Goal: Information Seeking & Learning: Check status

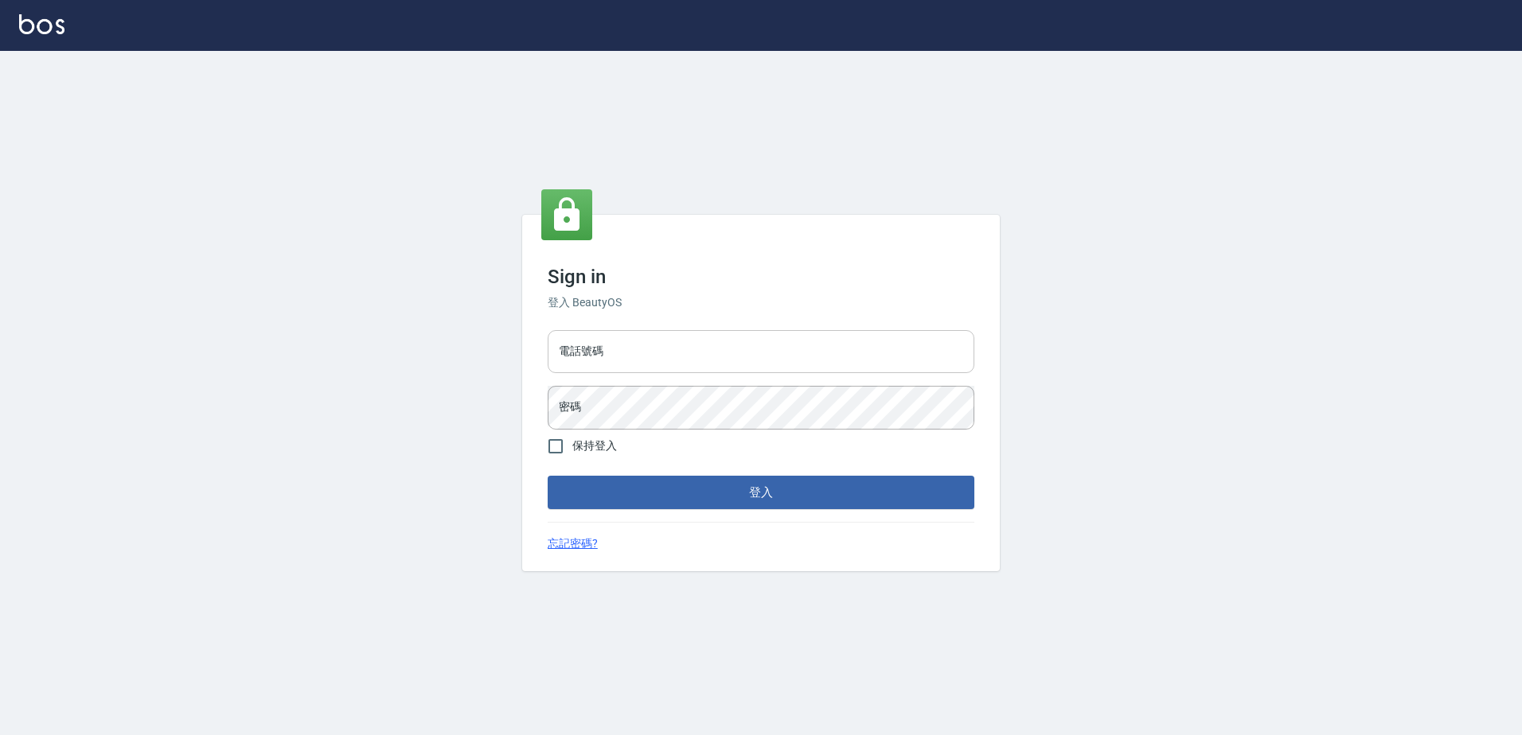
click at [598, 347] on input "電話號碼" at bounding box center [761, 351] width 427 height 43
type input "0426865599"
click at [548, 476] on button "登入" at bounding box center [761, 492] width 427 height 33
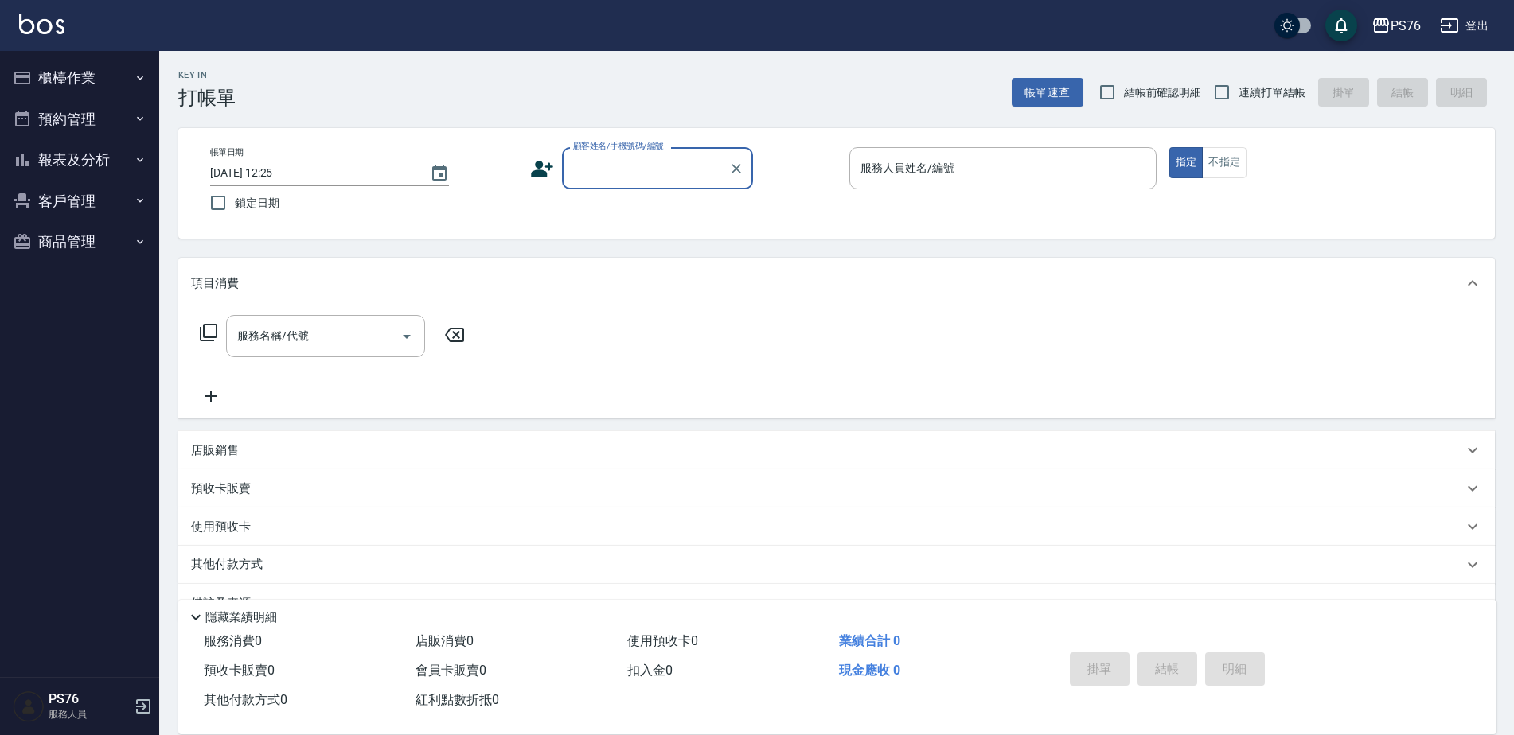
click at [92, 169] on button "報表及分析" at bounding box center [79, 159] width 146 height 41
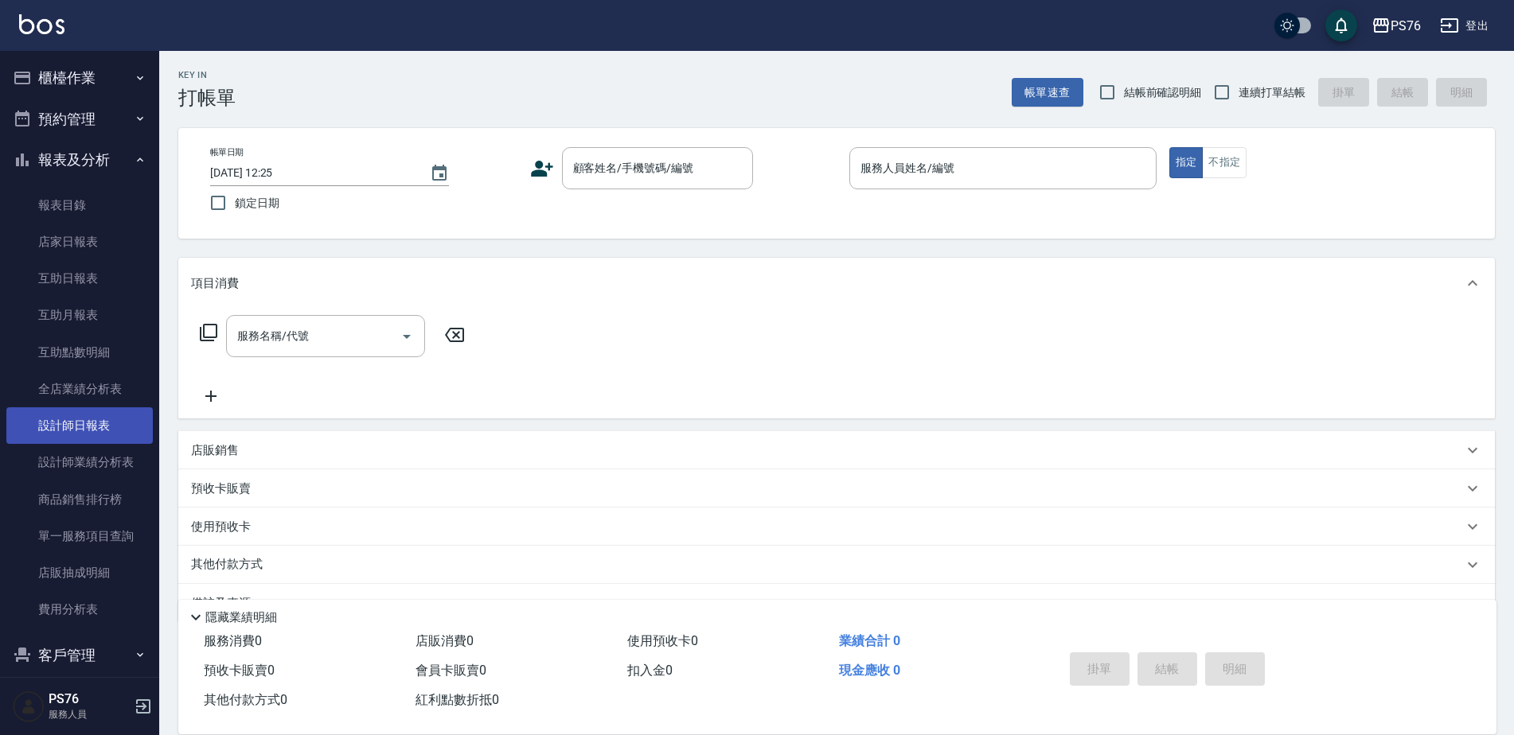
click at [100, 420] on link "設計師日報表" at bounding box center [79, 425] width 146 height 37
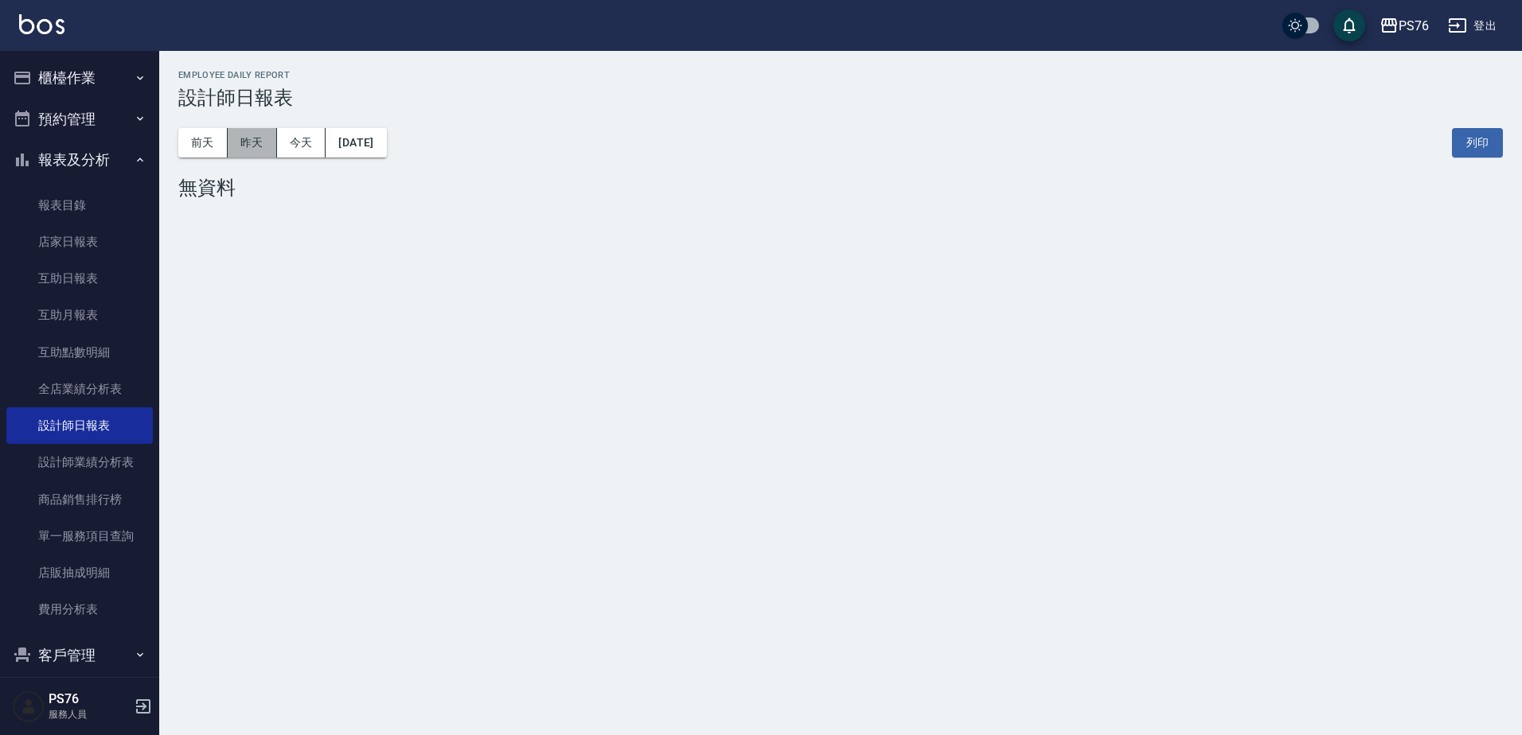
click at [251, 141] on button "昨天" at bounding box center [252, 142] width 49 height 29
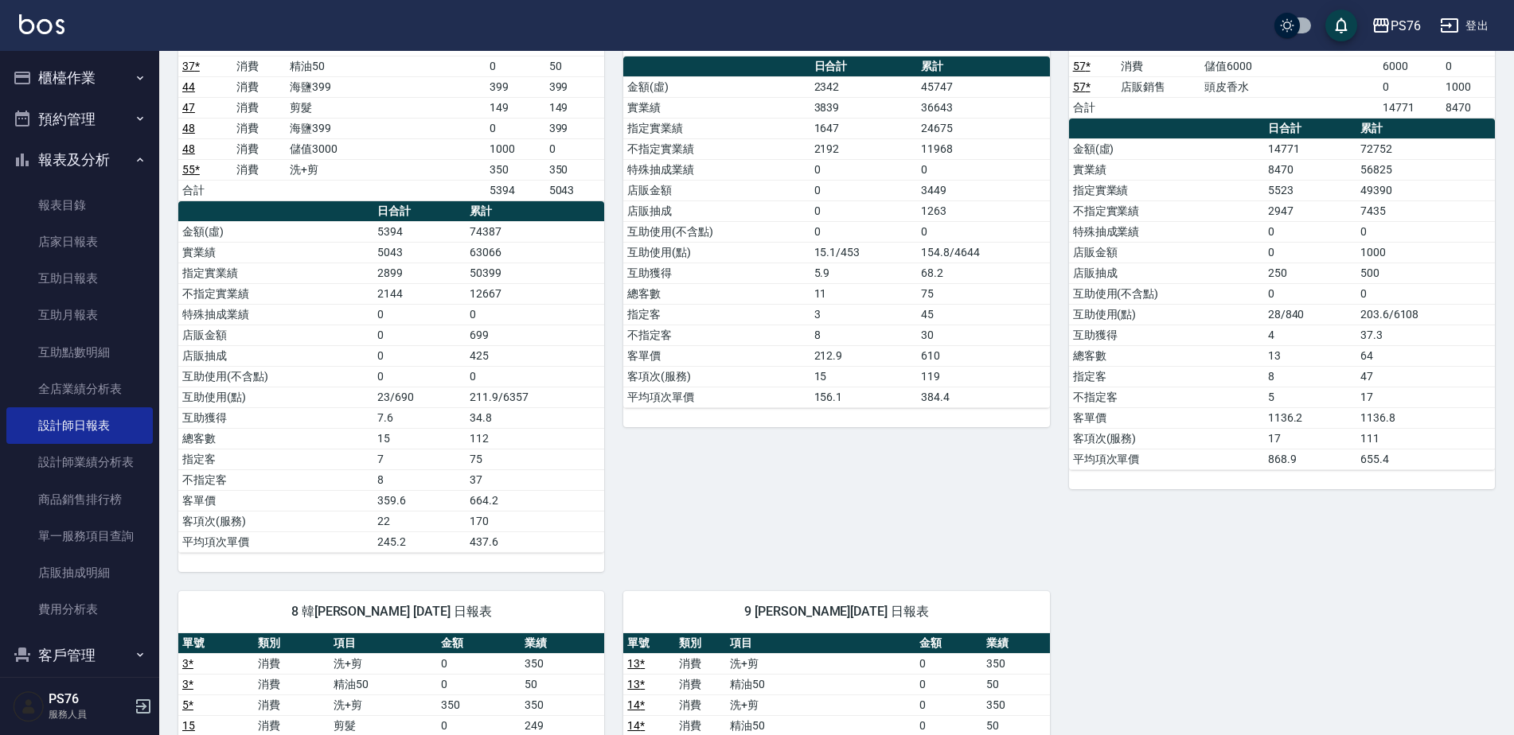
scroll to position [523, 0]
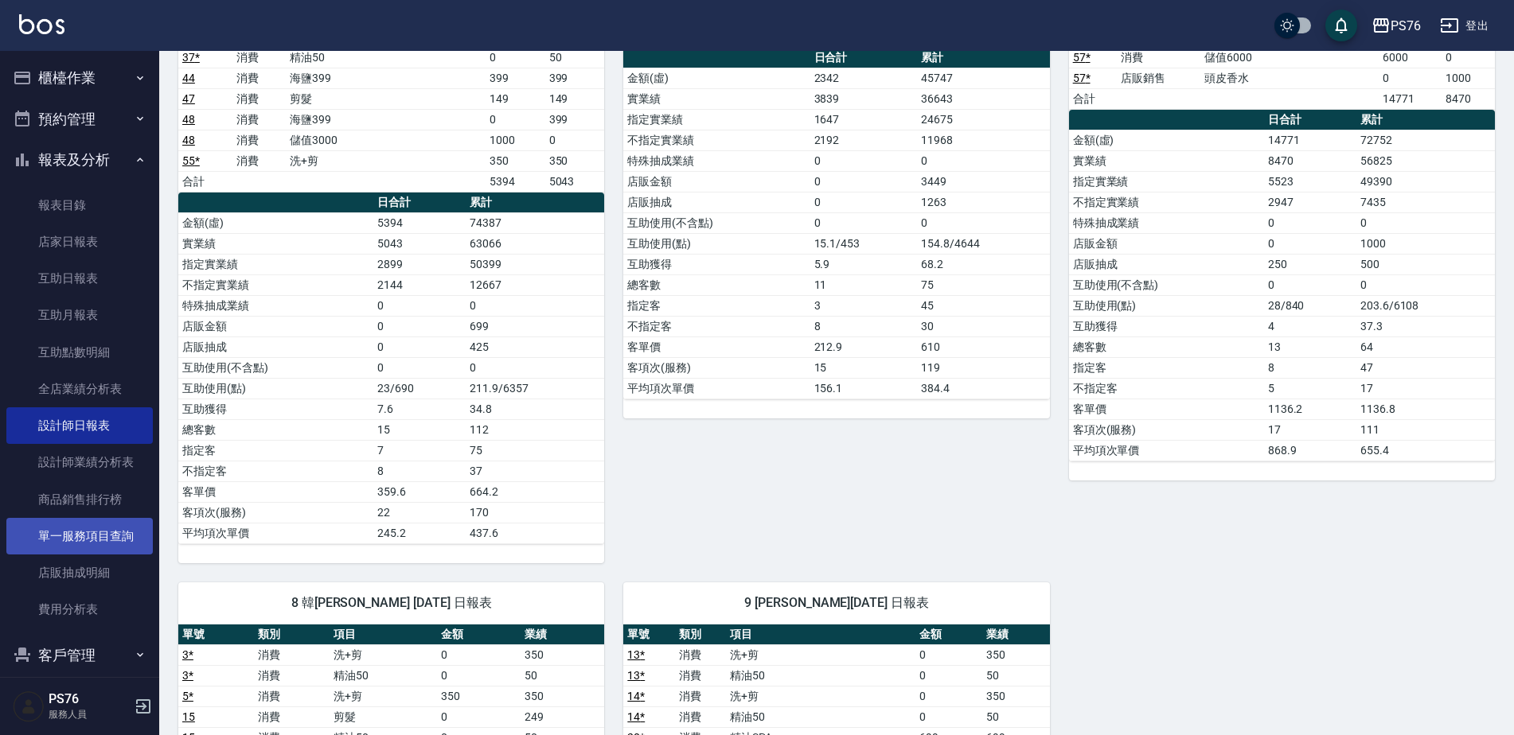
click at [102, 537] on link "單一服務項目查詢" at bounding box center [79, 536] width 146 height 37
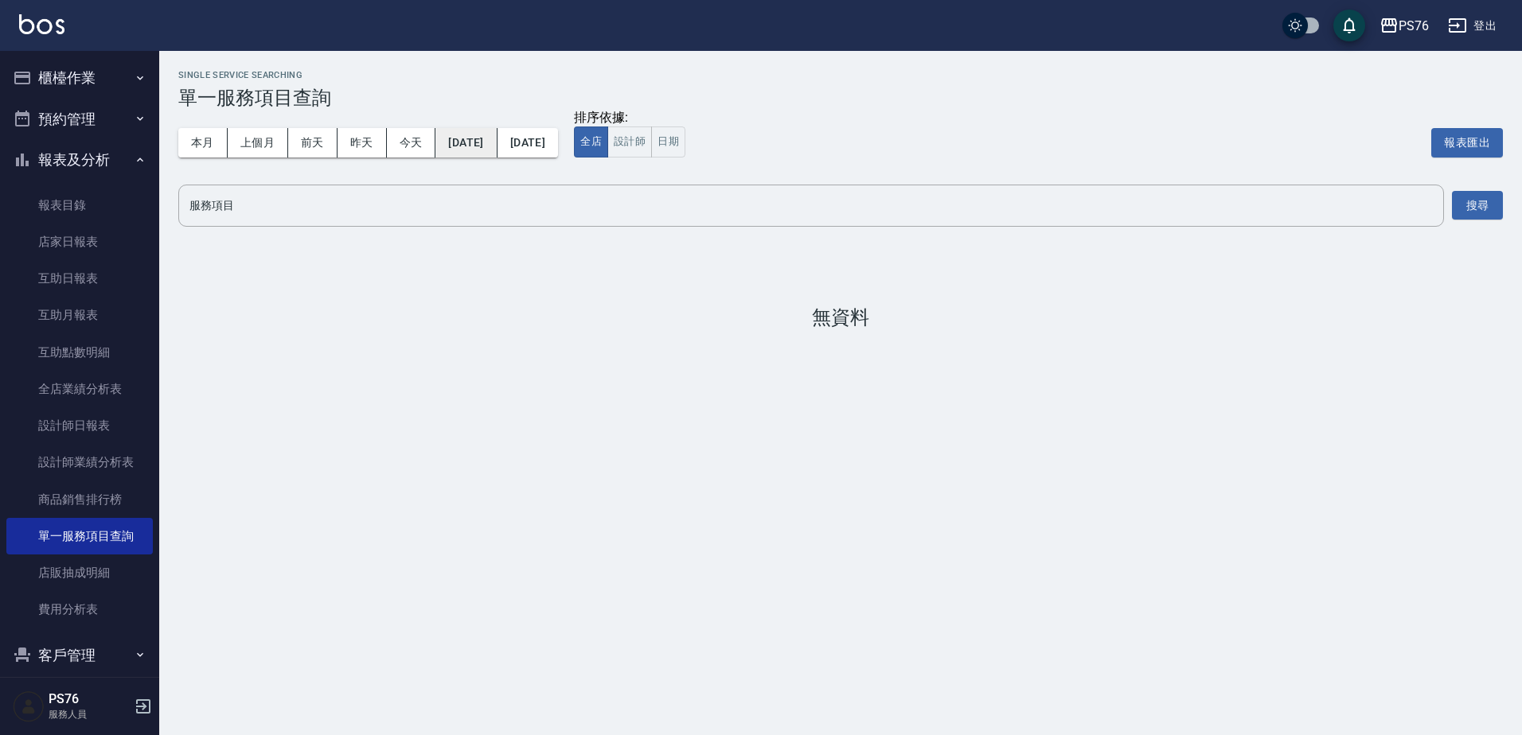
click at [466, 149] on button "[DATE]" at bounding box center [465, 142] width 61 height 29
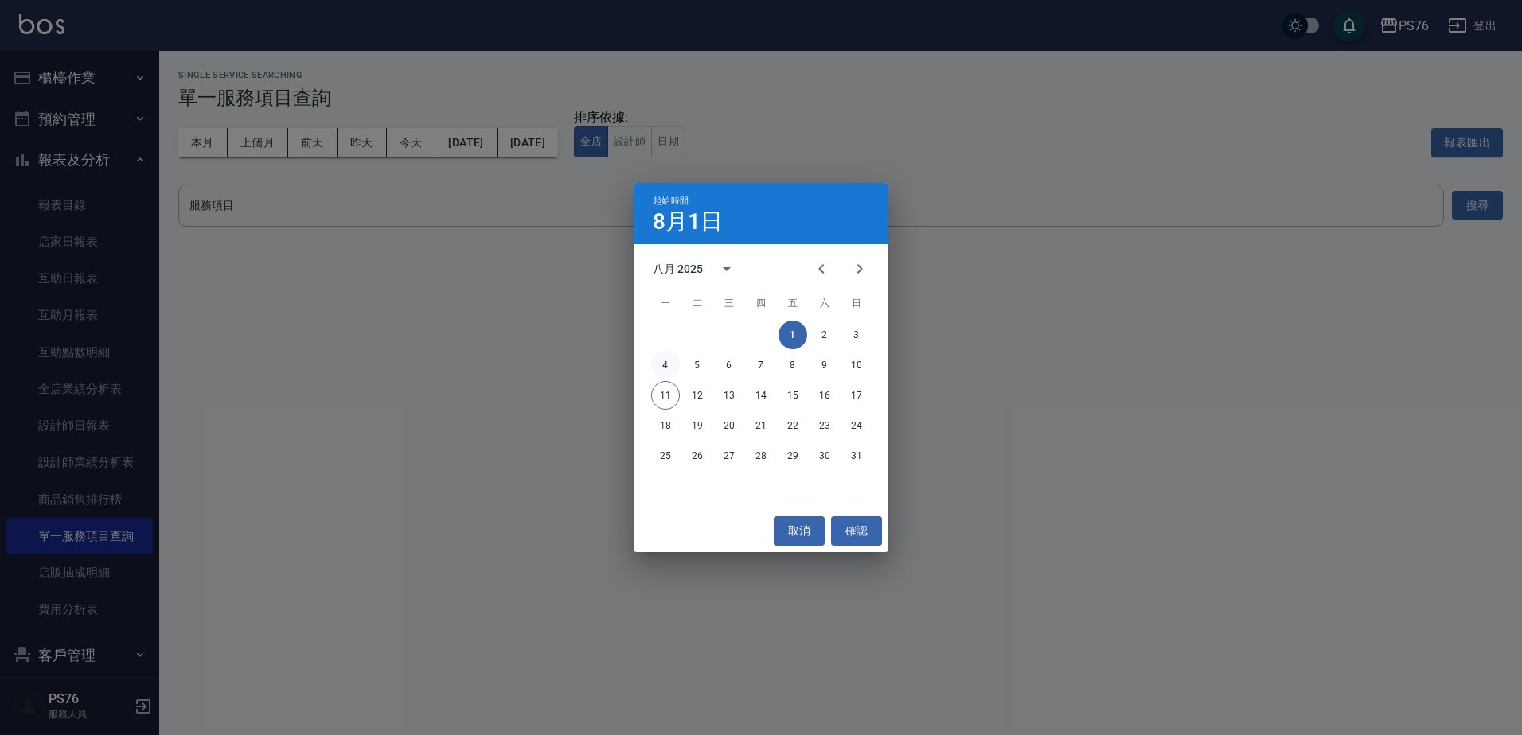
click at [659, 357] on button "4" at bounding box center [665, 365] width 29 height 29
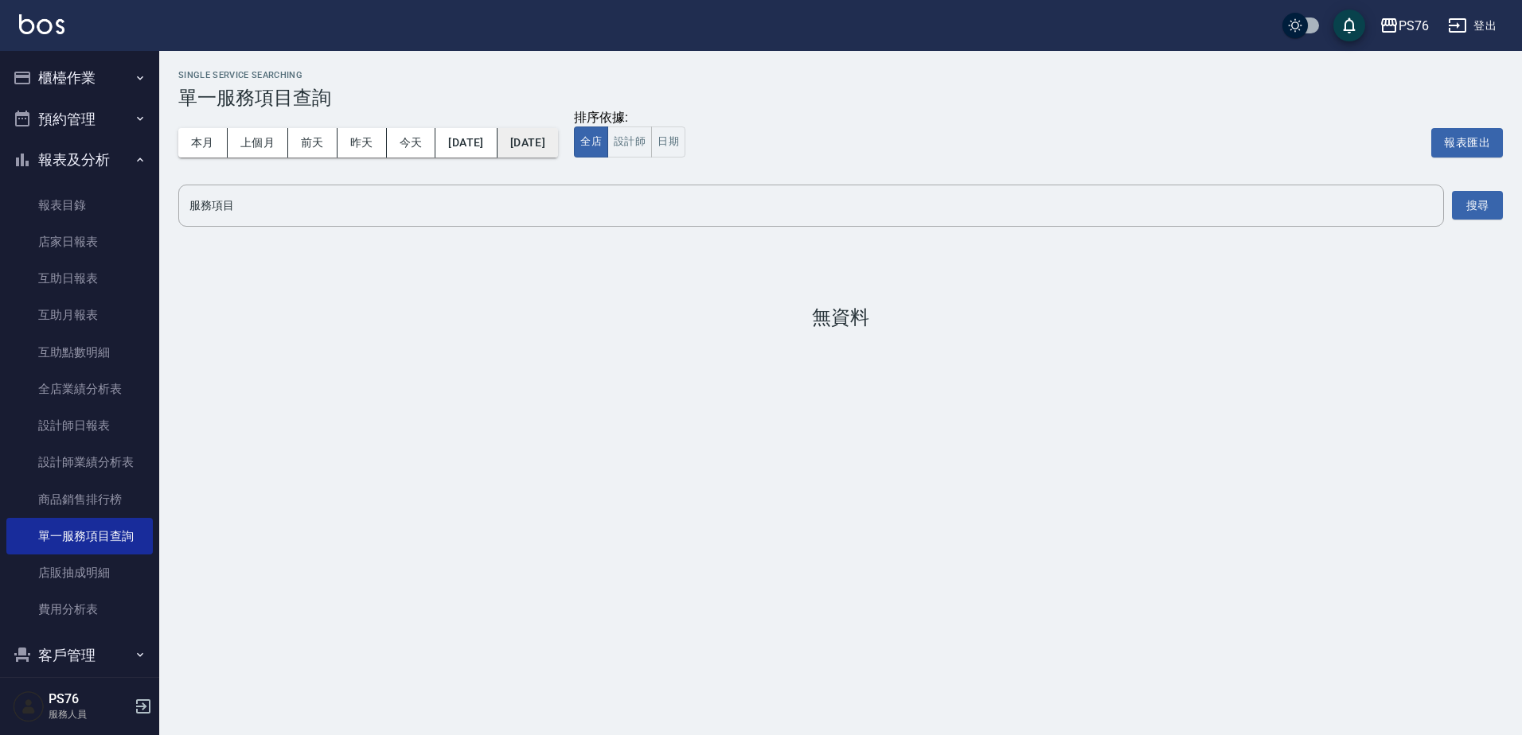
click at [558, 154] on button "[DATE]" at bounding box center [527, 142] width 60 height 29
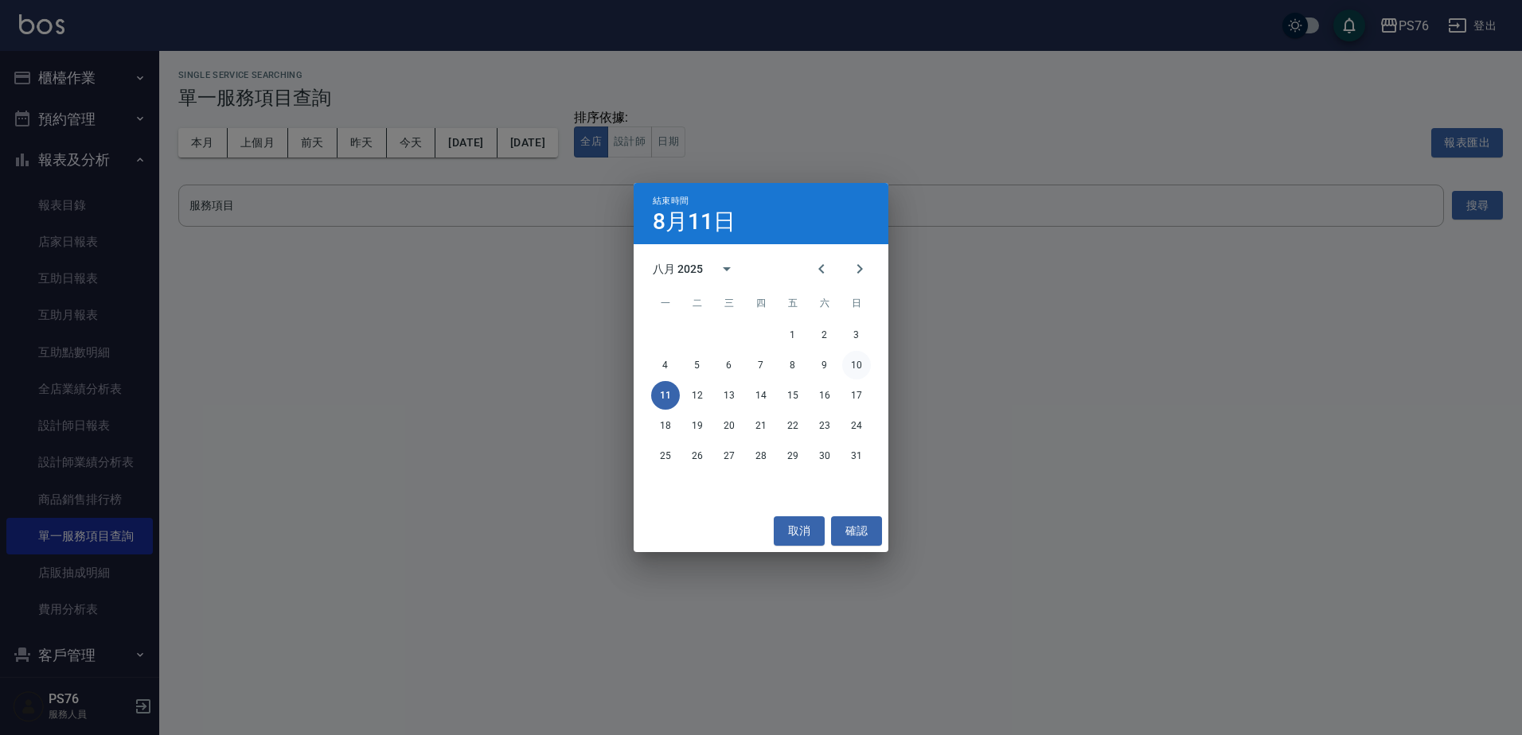
click at [859, 365] on button "10" at bounding box center [856, 365] width 29 height 29
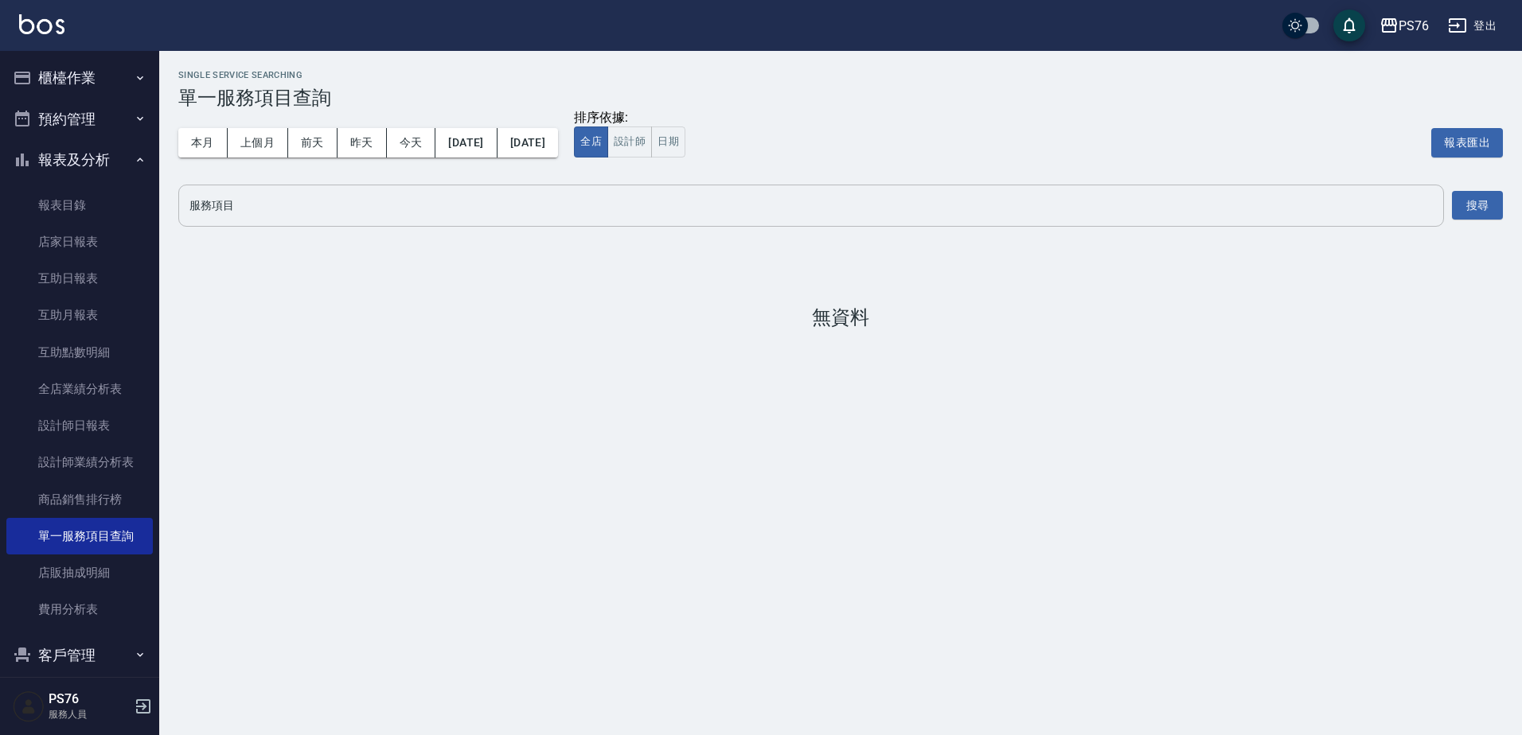
click at [614, 215] on input "服務項目" at bounding box center [810, 206] width 1251 height 28
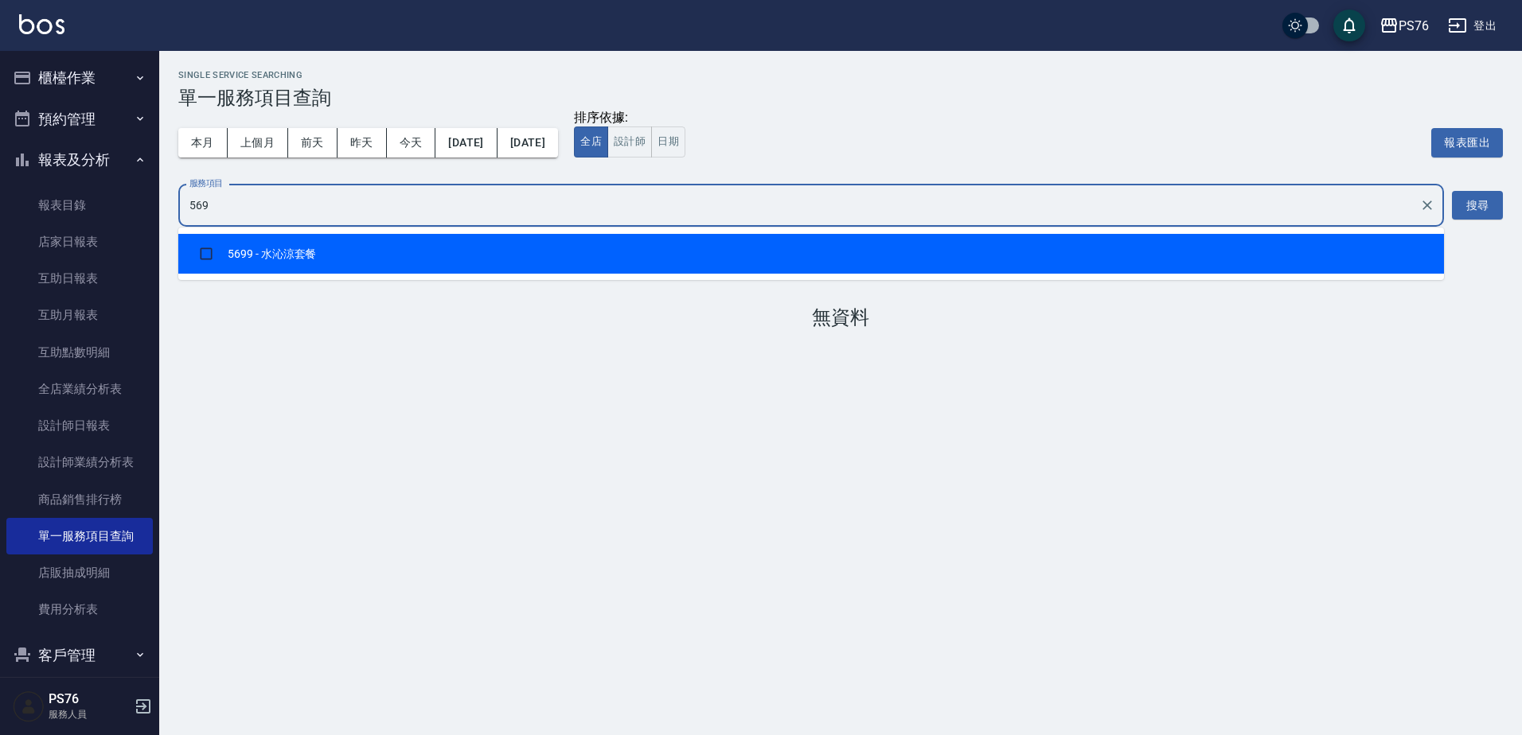
type input "5699"
click at [524, 248] on li "5699 - 水沁涼套餐" at bounding box center [810, 254] width 1265 height 40
checkbox input "true"
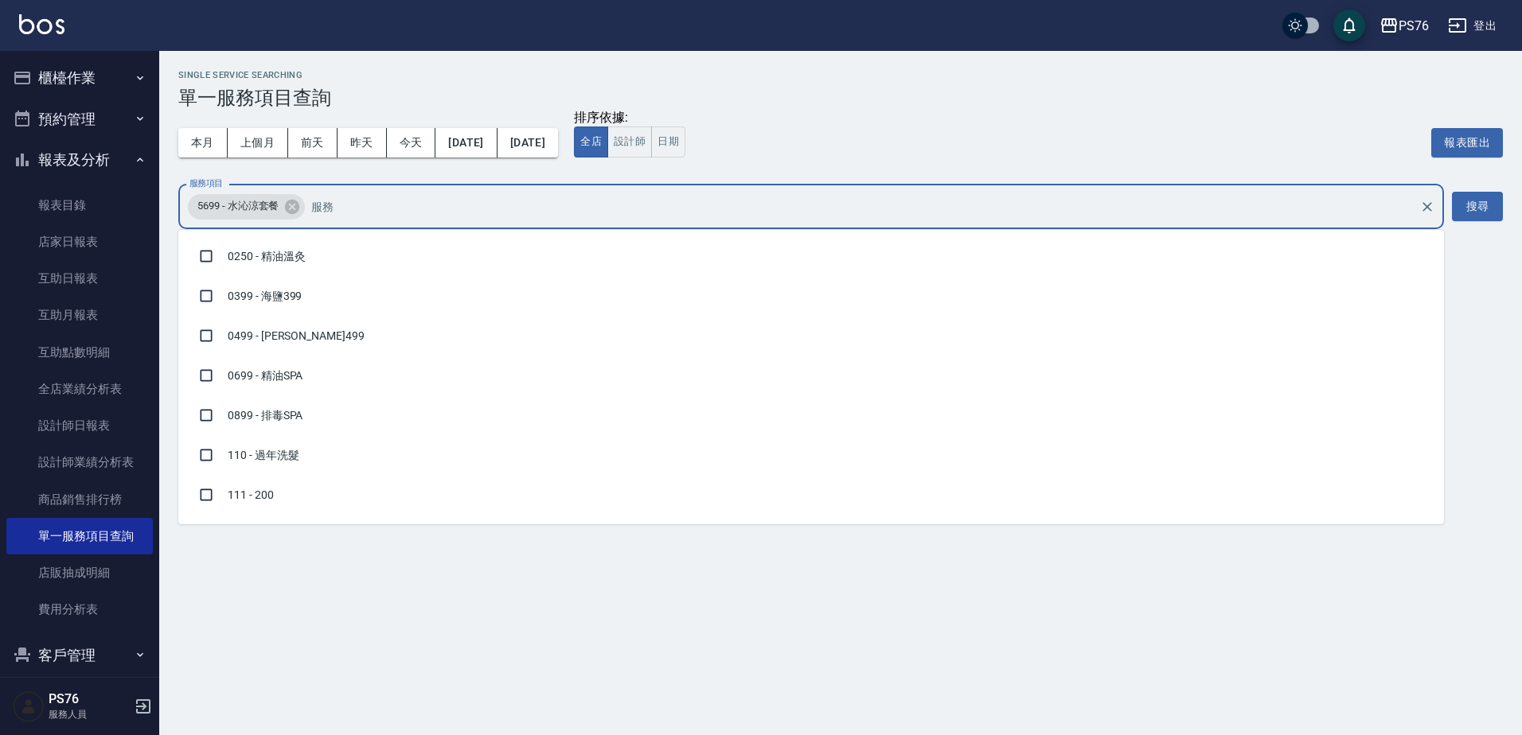
scroll to position [1343, 0]
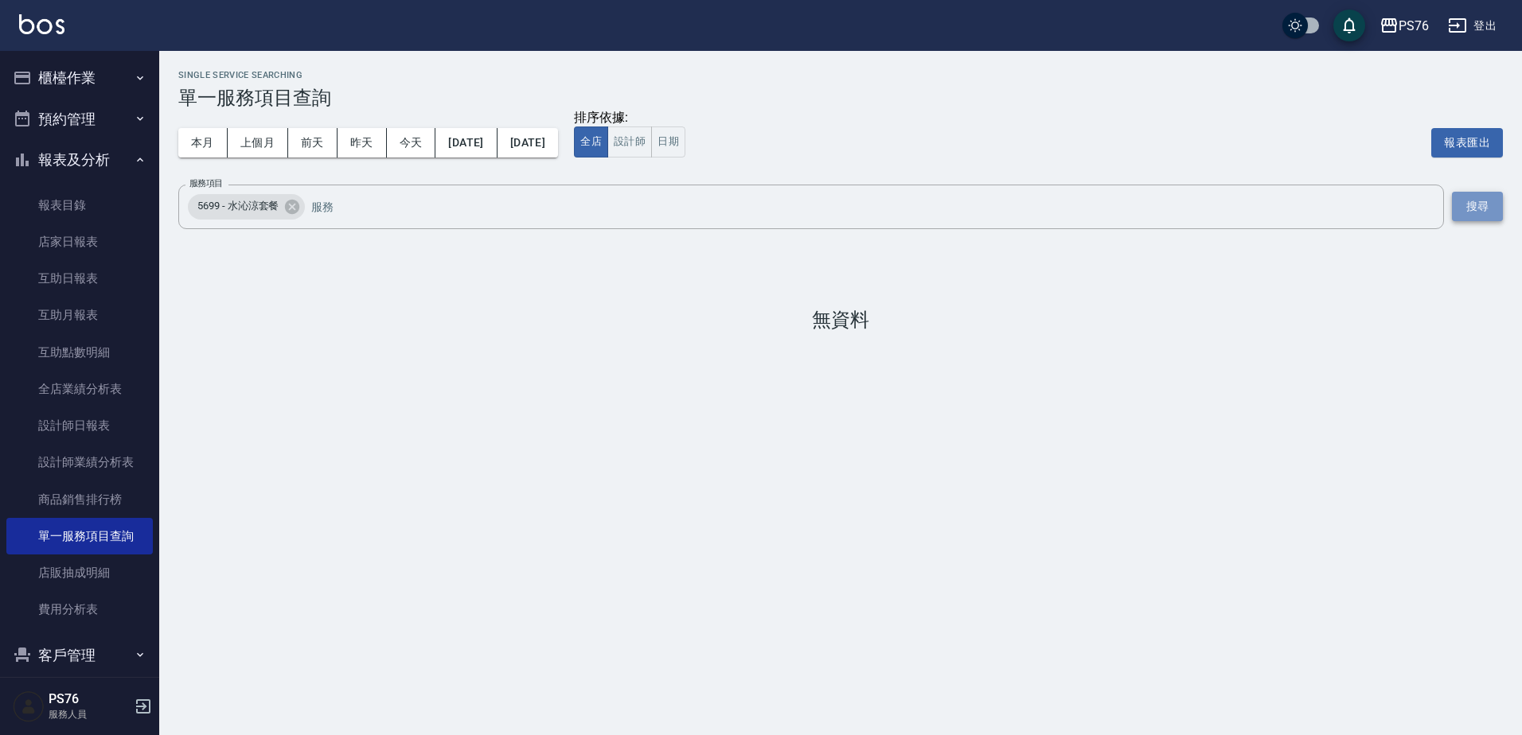
click at [1485, 201] on button "搜尋" at bounding box center [1477, 206] width 51 height 29
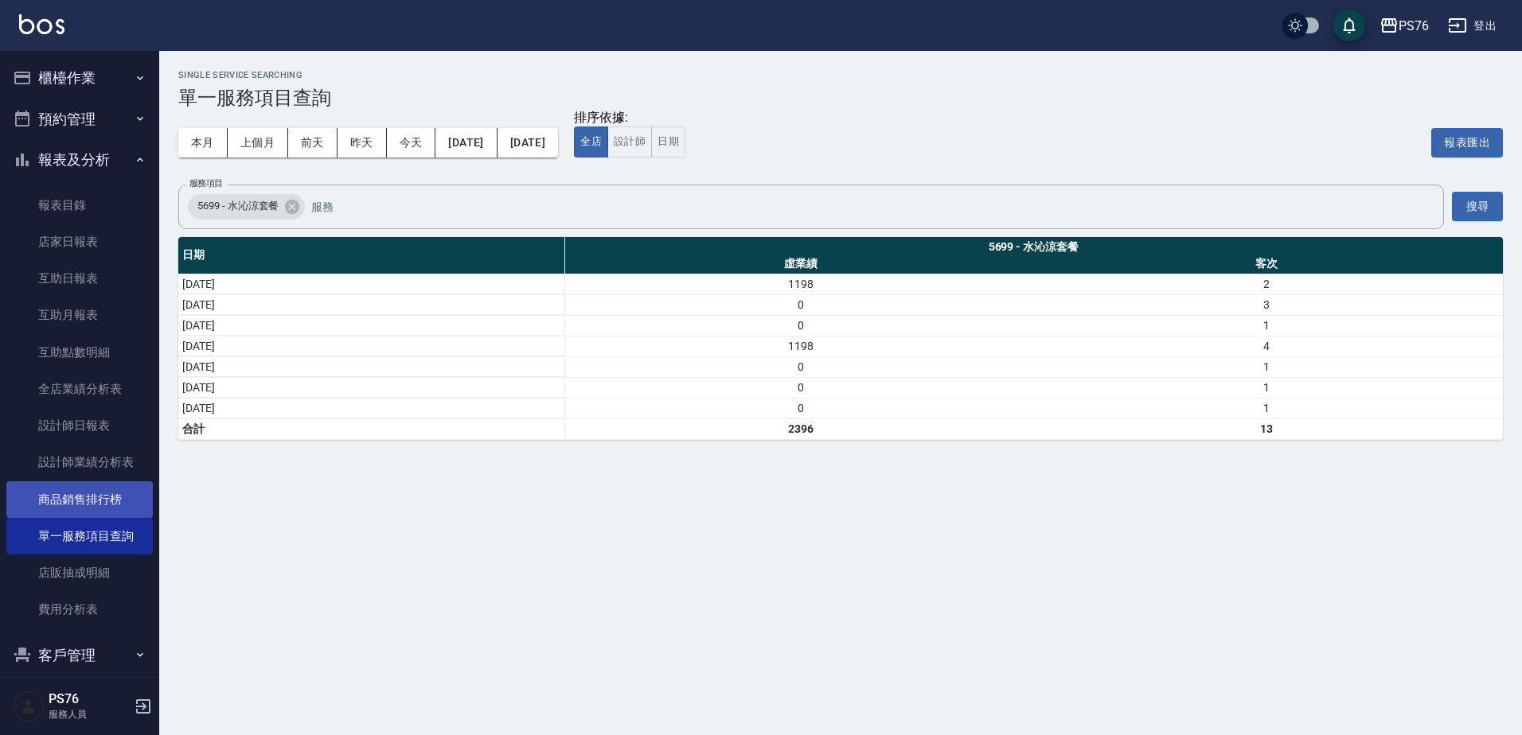
click at [107, 490] on link "商品銷售排行榜" at bounding box center [79, 499] width 146 height 37
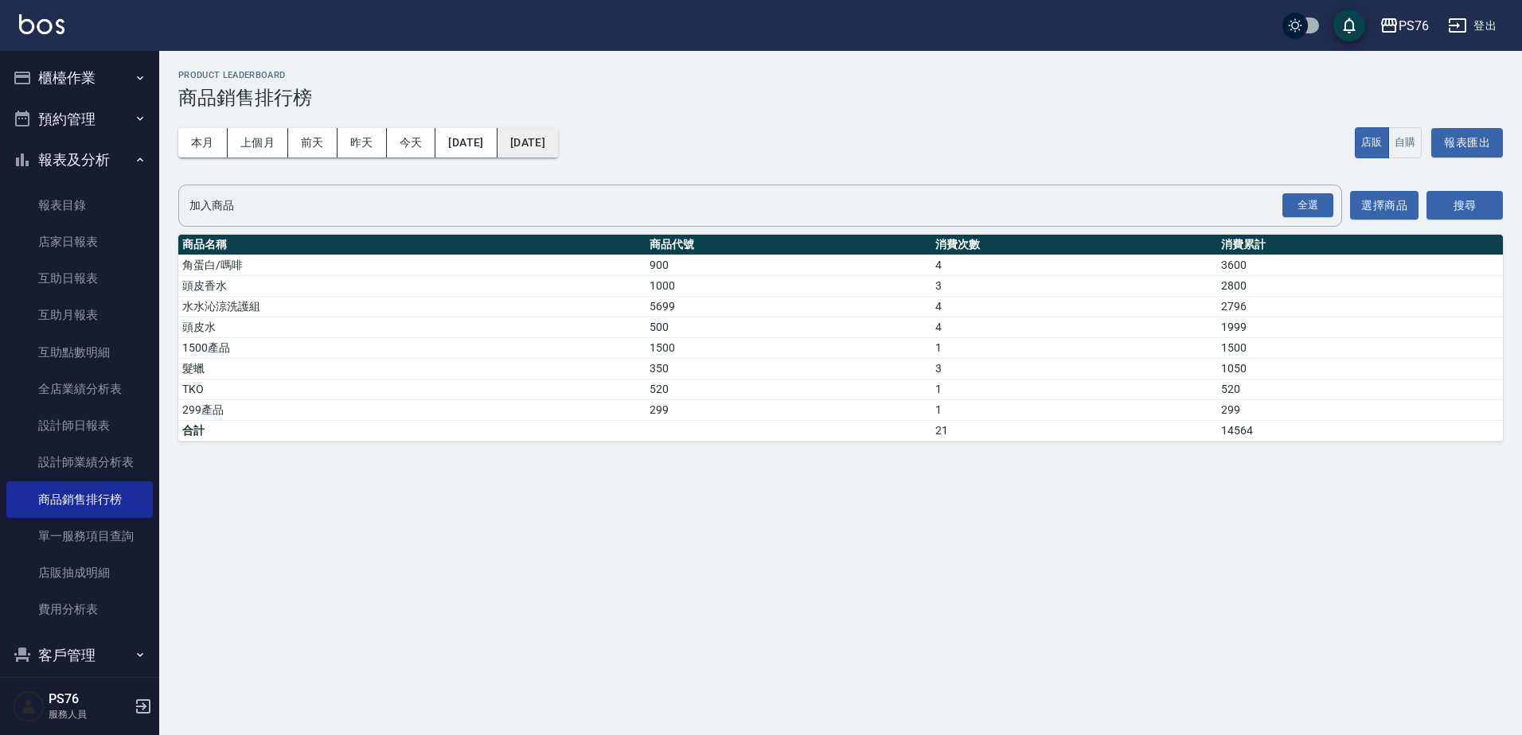
click at [527, 135] on button "[DATE]" at bounding box center [527, 142] width 60 height 29
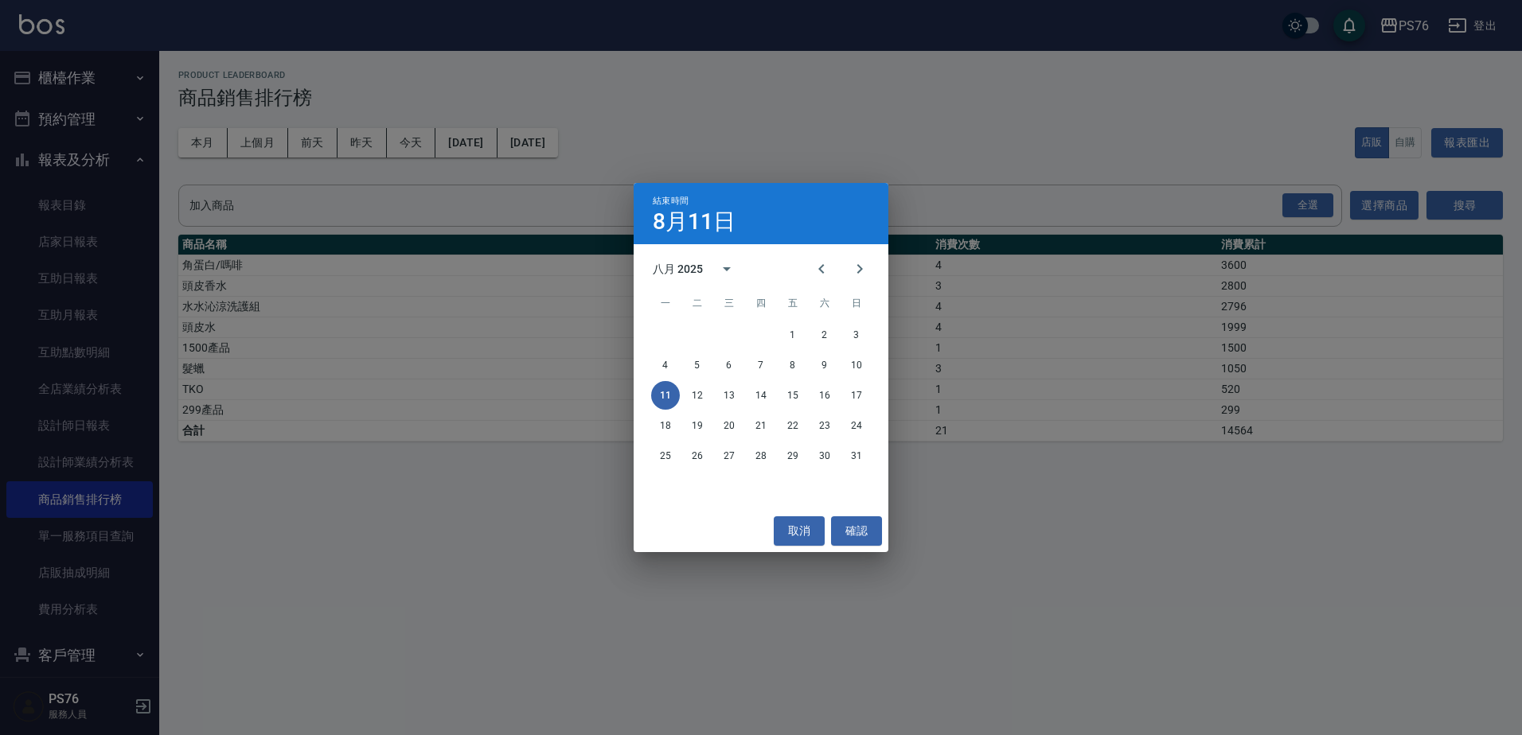
click at [502, 142] on div "結束時間 [DATE] 八月 2025 一 二 三 四 五 六 日 1 2 3 4 5 6 7 8 9 10 11 12 13 14 15 16 17 18 …" at bounding box center [761, 367] width 1522 height 735
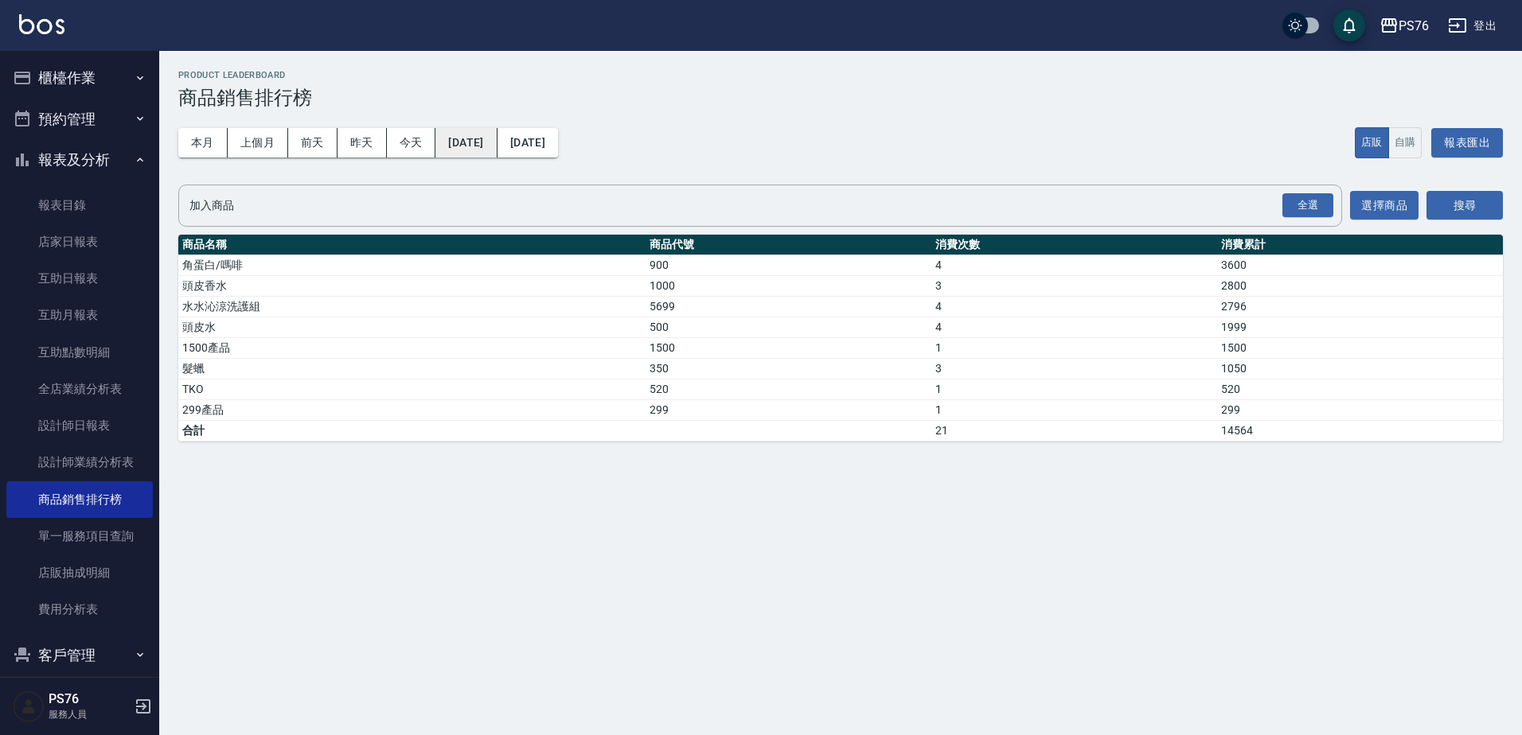
click at [483, 148] on button "[DATE]" at bounding box center [465, 142] width 61 height 29
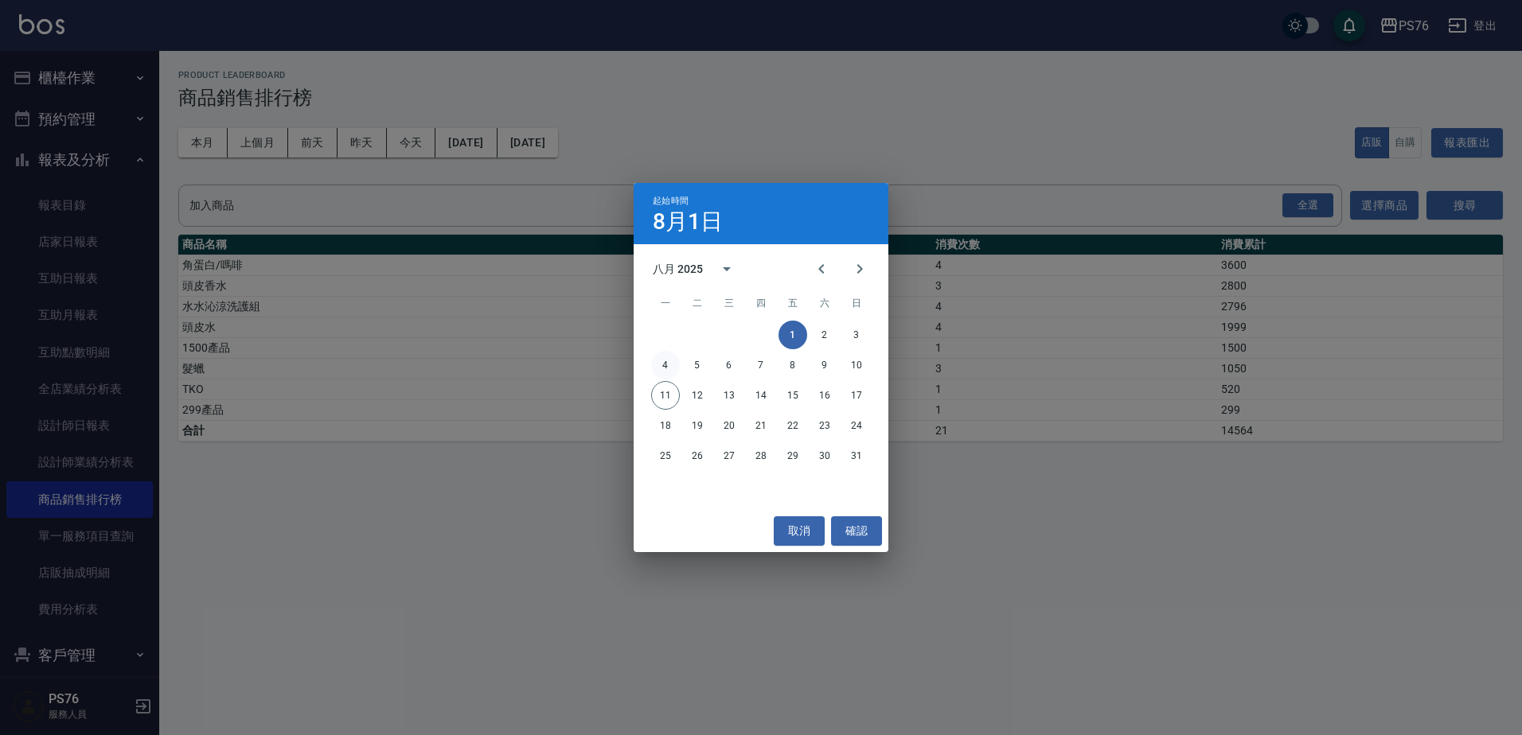
click at [670, 362] on button "4" at bounding box center [665, 365] width 29 height 29
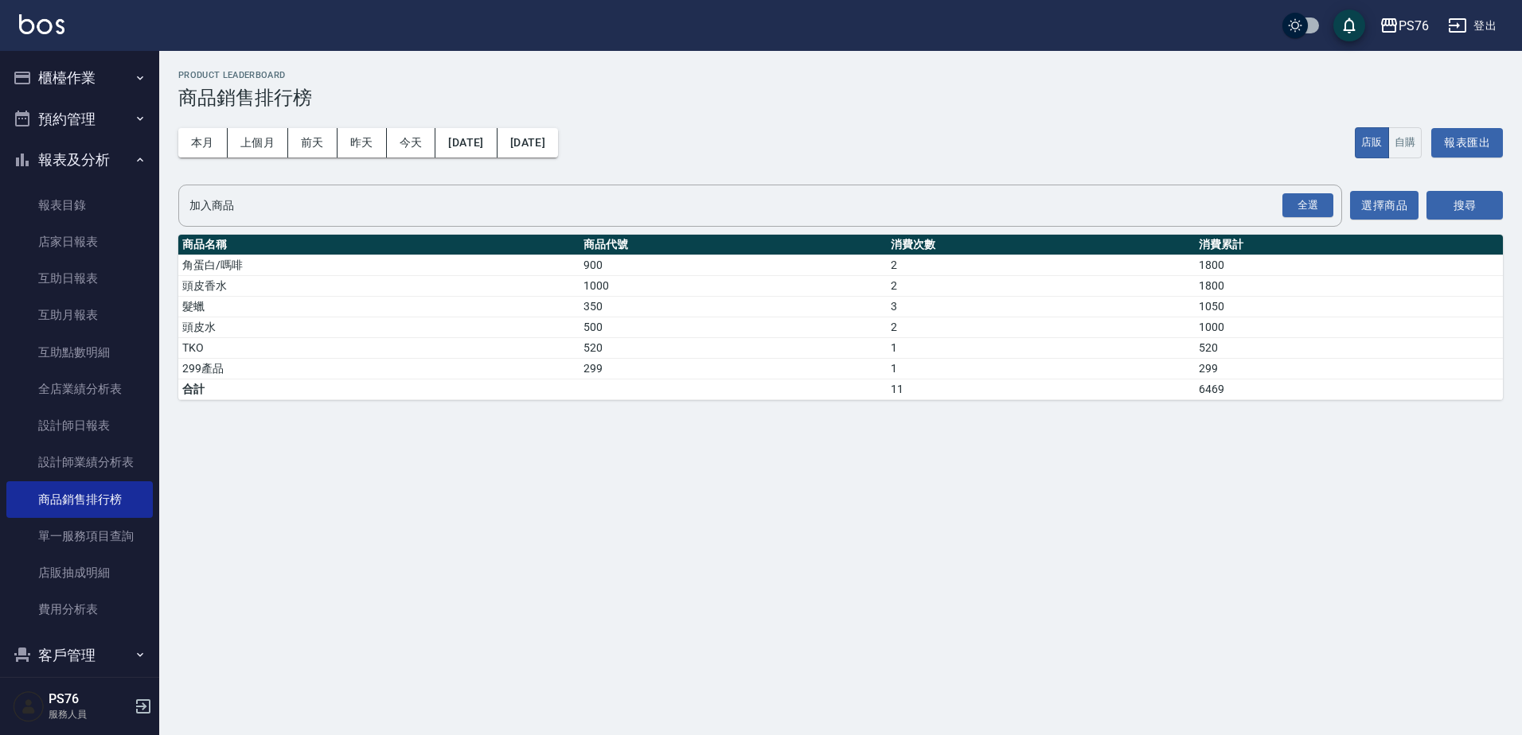
click at [558, 141] on button "[DATE]" at bounding box center [527, 142] width 60 height 29
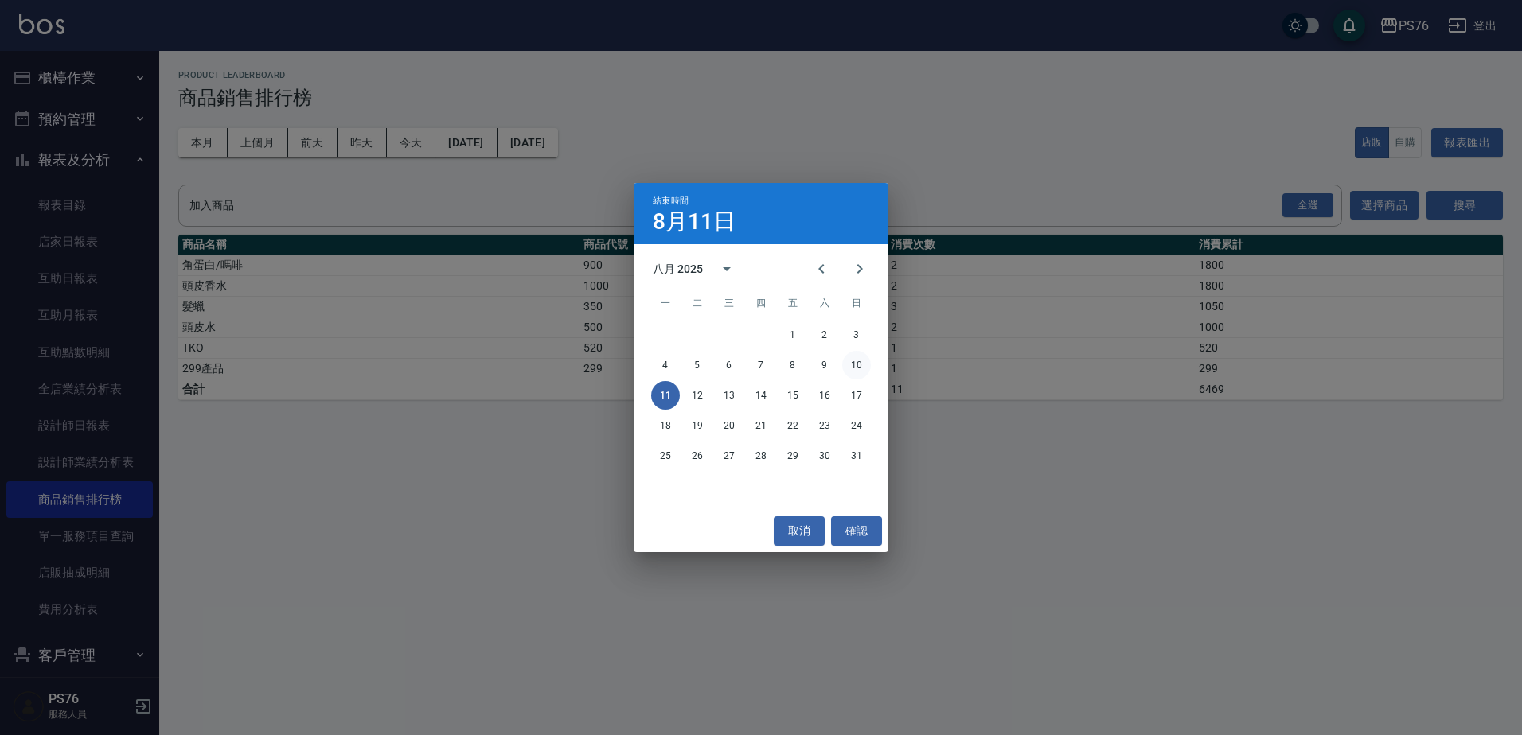
click at [856, 369] on button "10" at bounding box center [856, 365] width 29 height 29
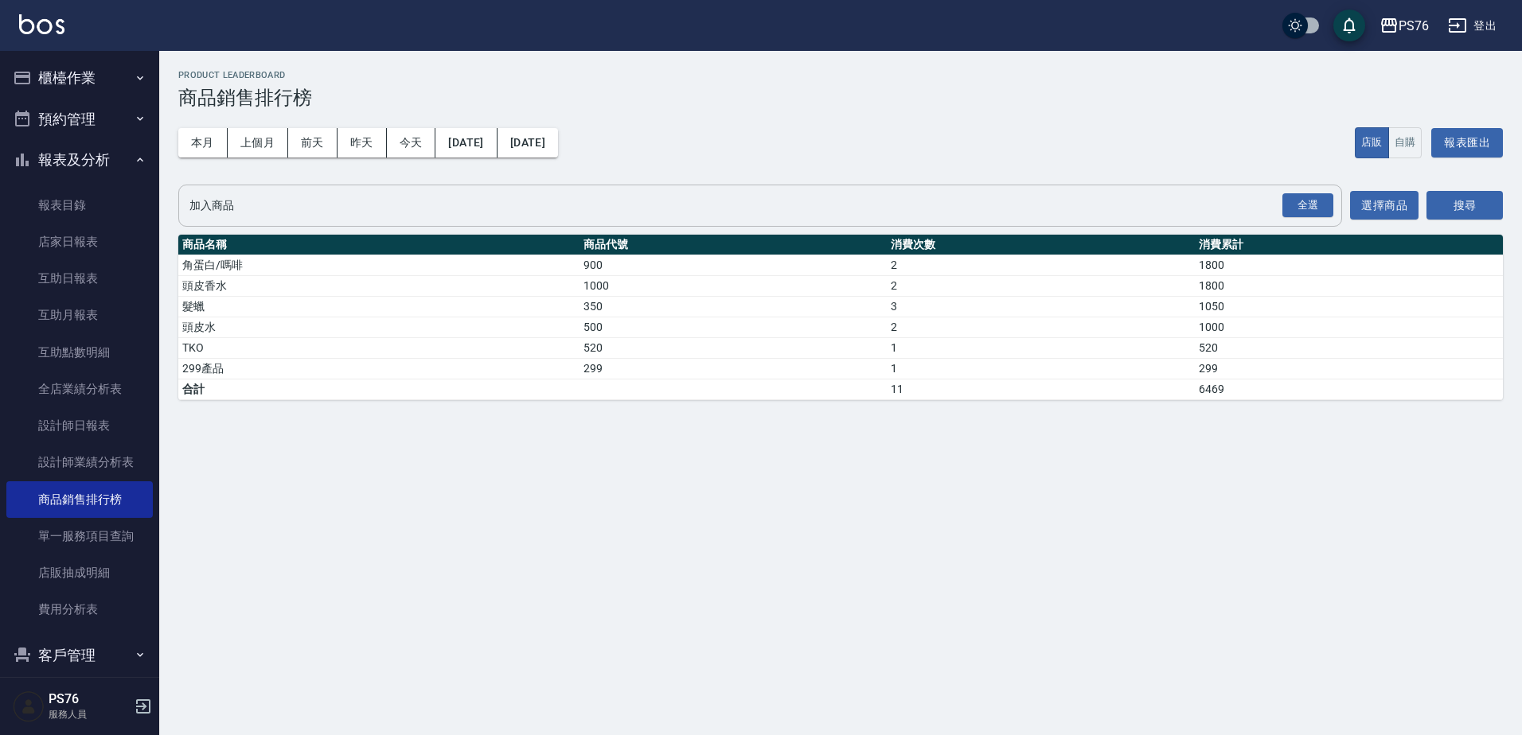
click at [859, 192] on input "加入商品" at bounding box center [747, 206] width 1125 height 28
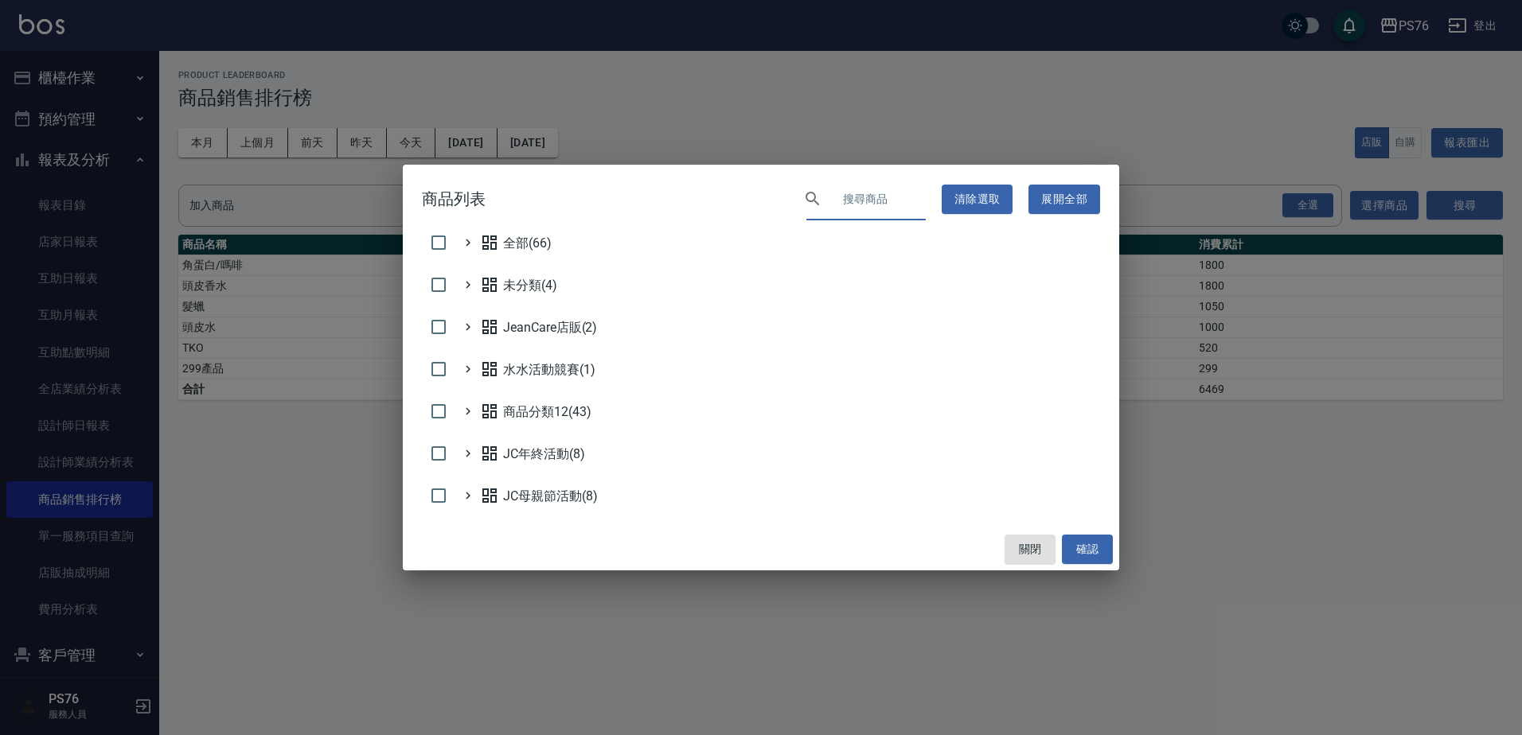
click at [859, 191] on input "text" at bounding box center [879, 198] width 94 height 43
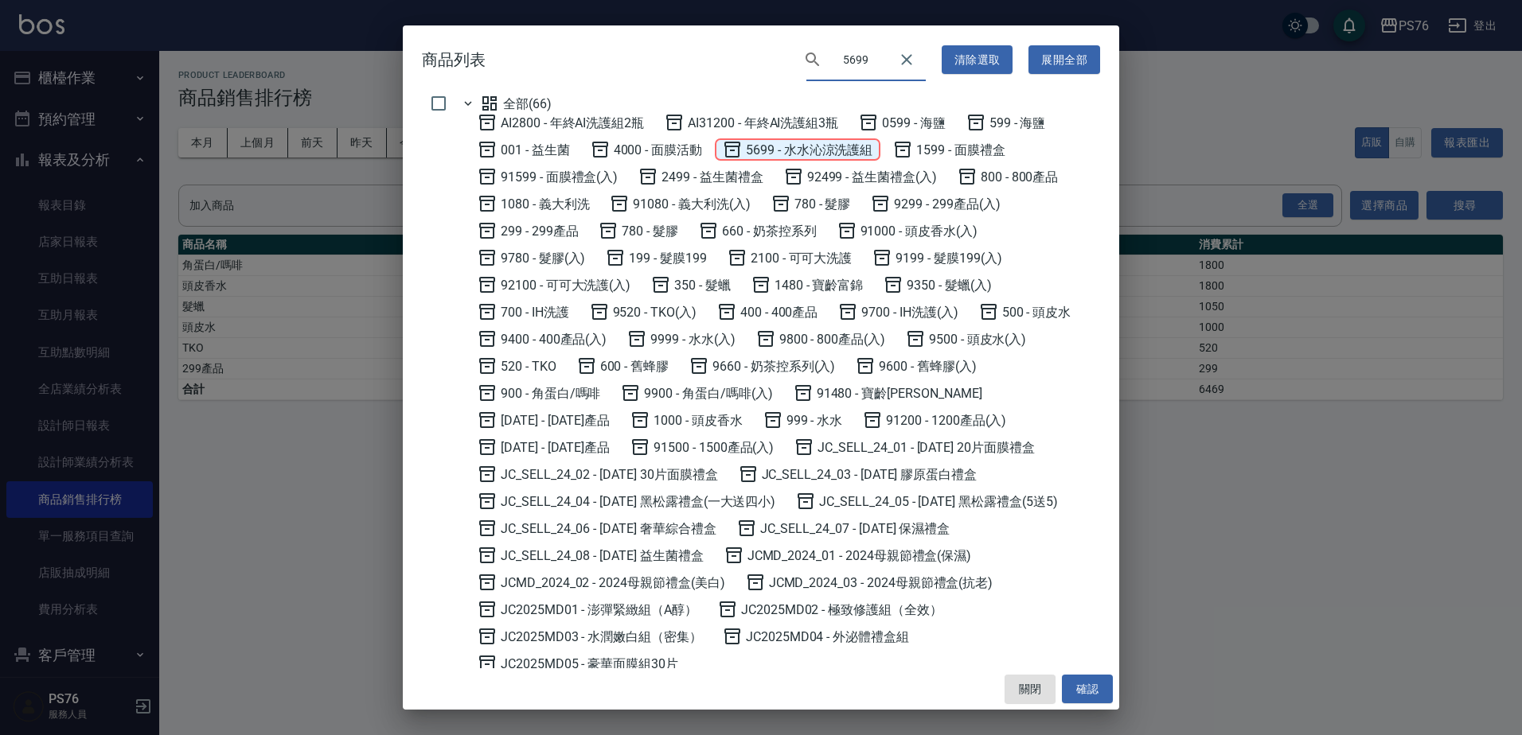
type input "5699"
click at [819, 148] on span "5699 - 水水沁涼洗護組" at bounding box center [798, 149] width 150 height 19
checkbox input "true"
click at [1093, 691] on button "確認" at bounding box center [1087, 689] width 51 height 29
checkbox input "false"
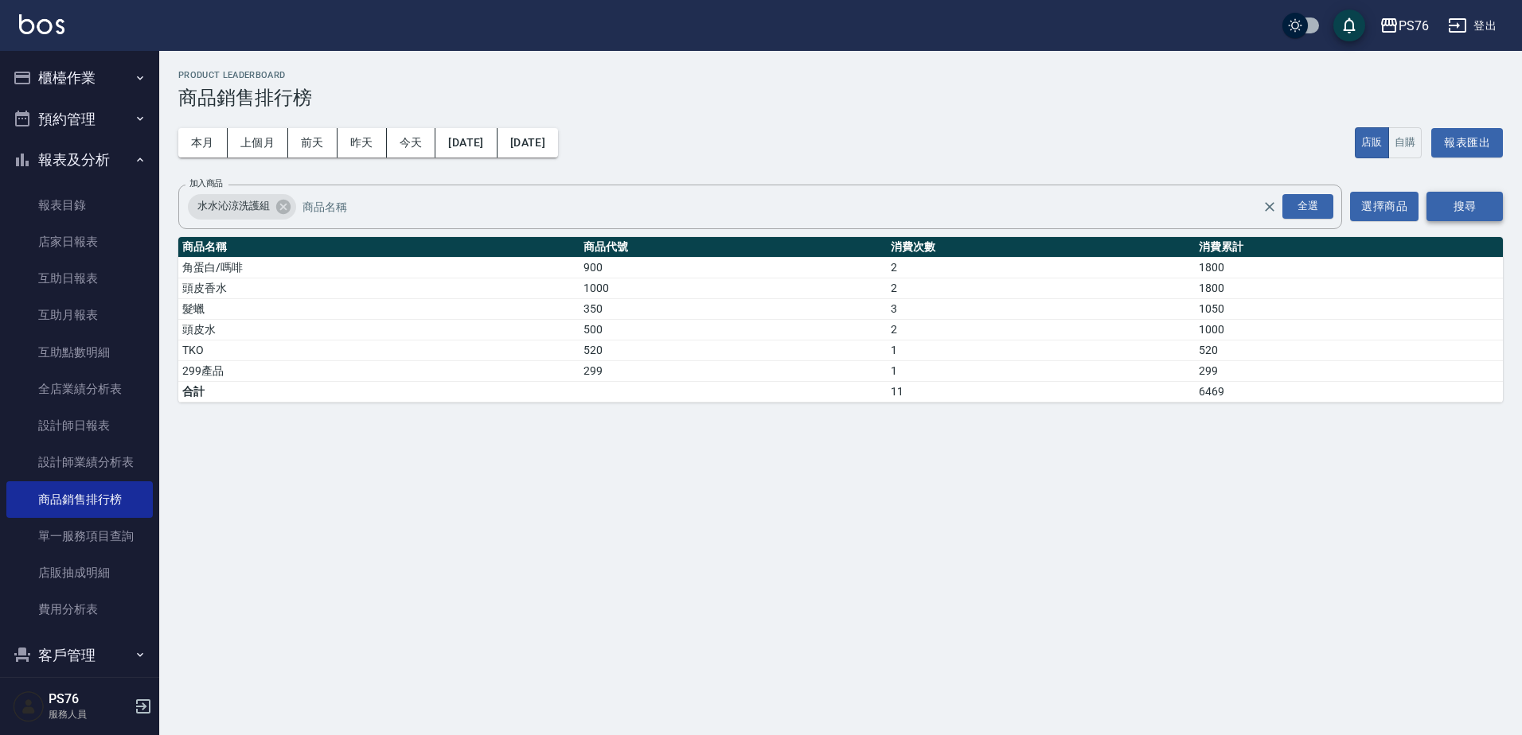
click at [1452, 197] on button "搜尋" at bounding box center [1464, 206] width 76 height 29
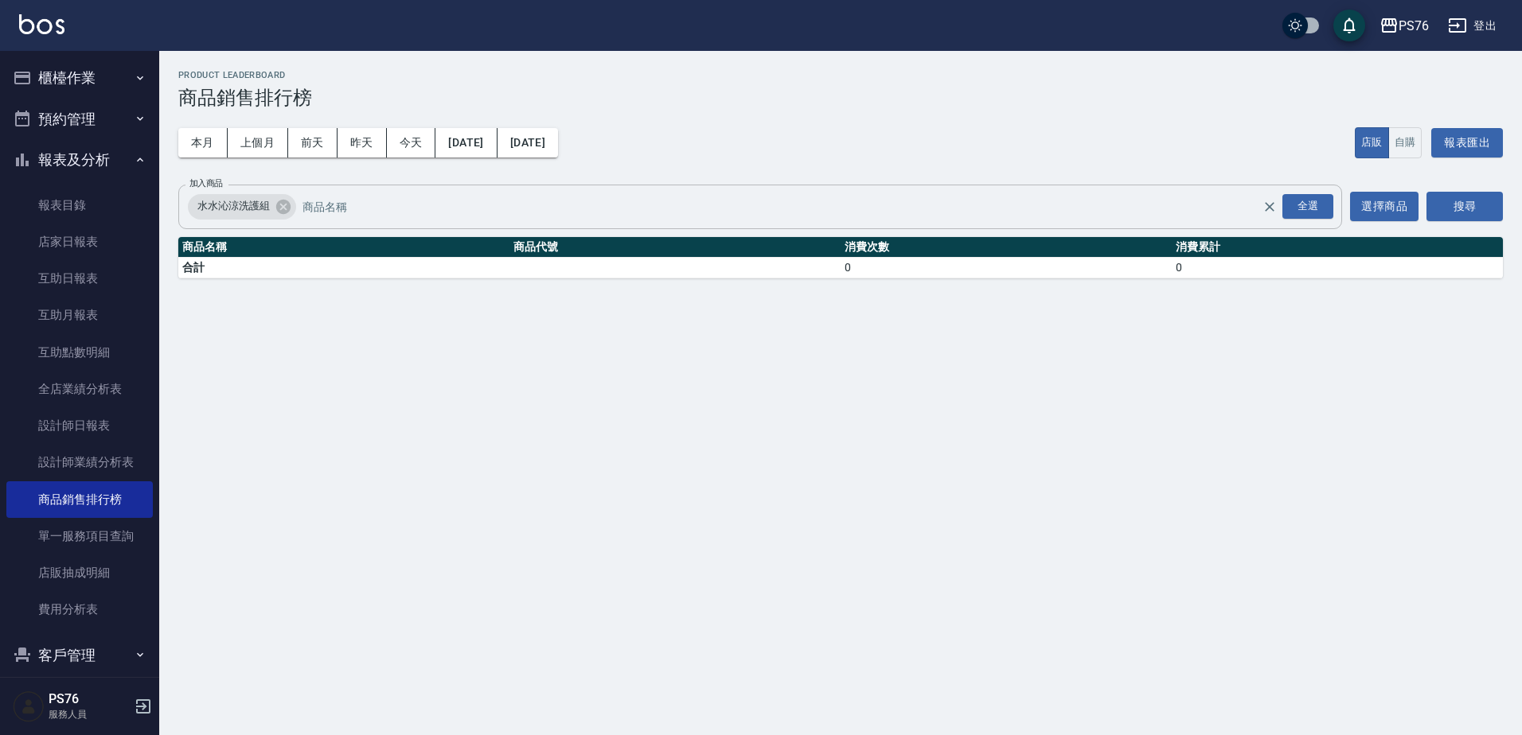
click at [449, 208] on input "加入商品" at bounding box center [794, 207] width 992 height 28
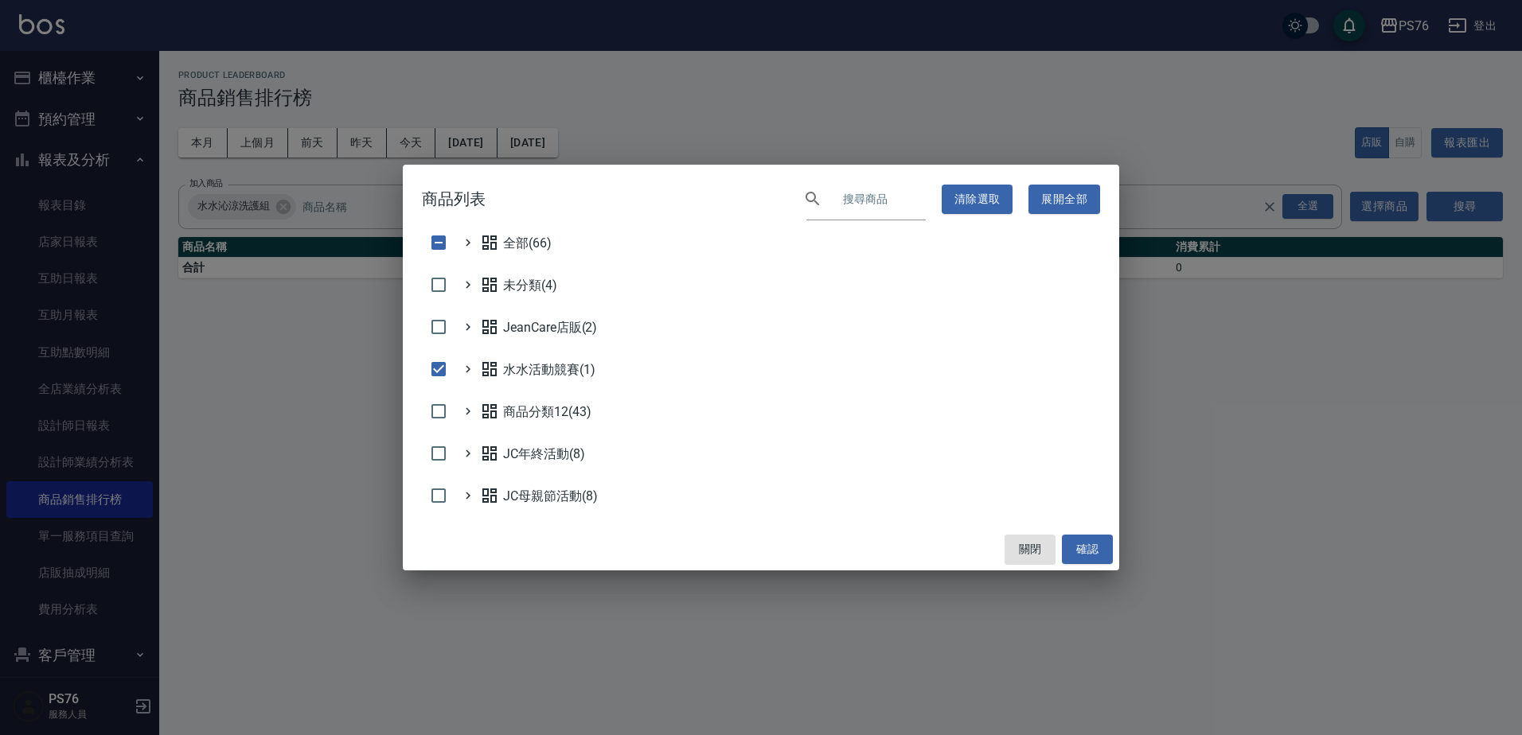
click at [883, 210] on input "text" at bounding box center [879, 198] width 94 height 43
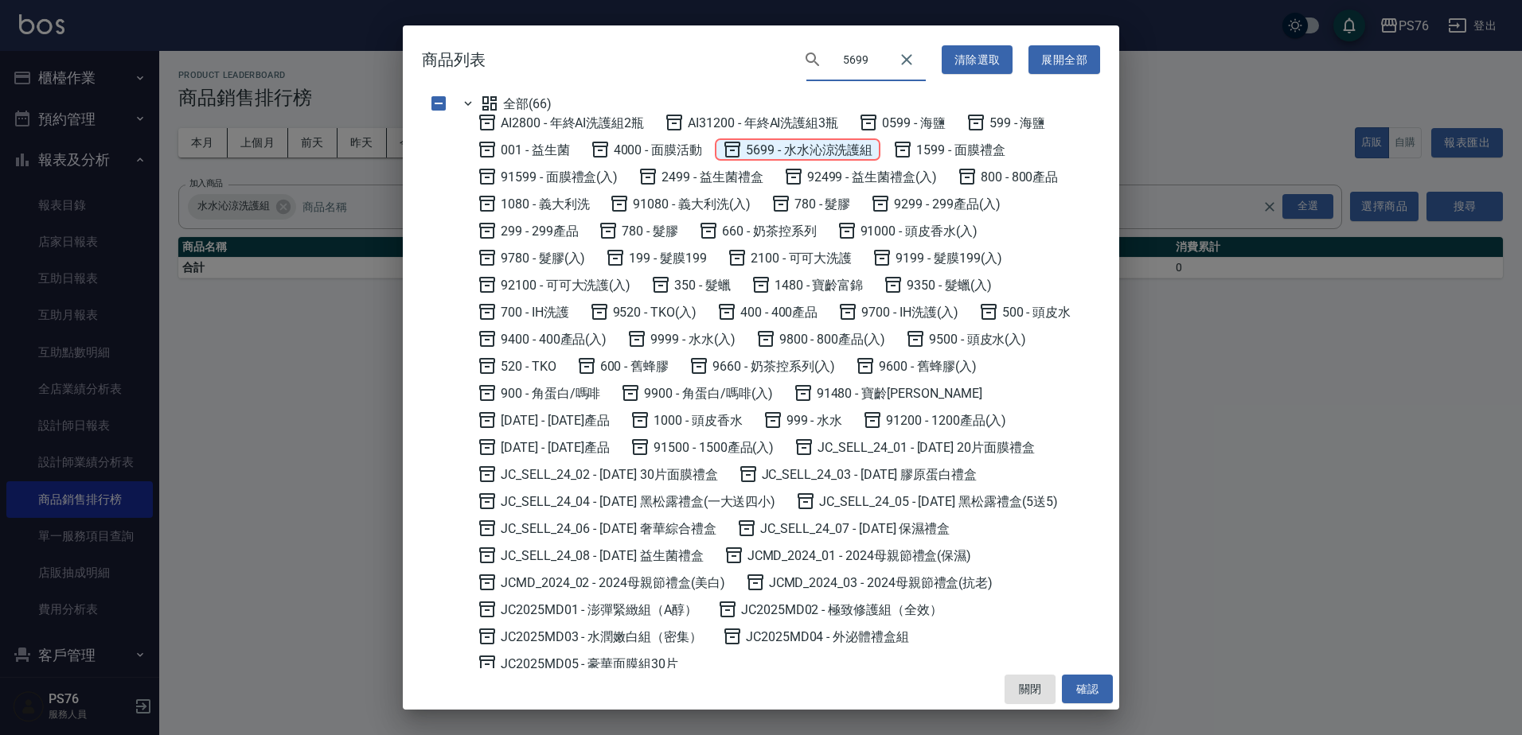
type input "5699"
click at [819, 142] on span "5699 - 水水沁涼洗護組" at bounding box center [798, 149] width 150 height 19
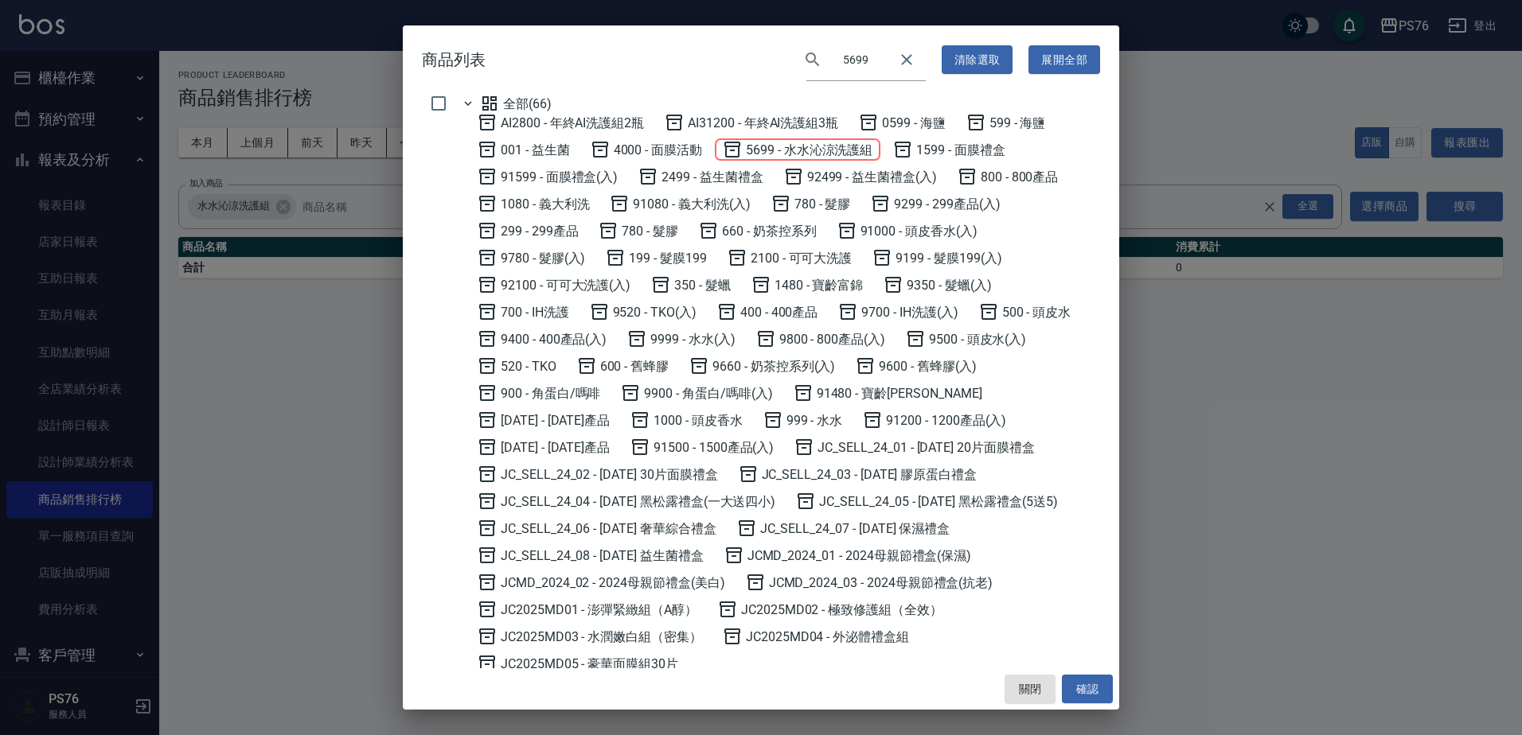
checkbox input "true"
click at [1087, 687] on button "確認" at bounding box center [1087, 689] width 51 height 29
checkbox input "false"
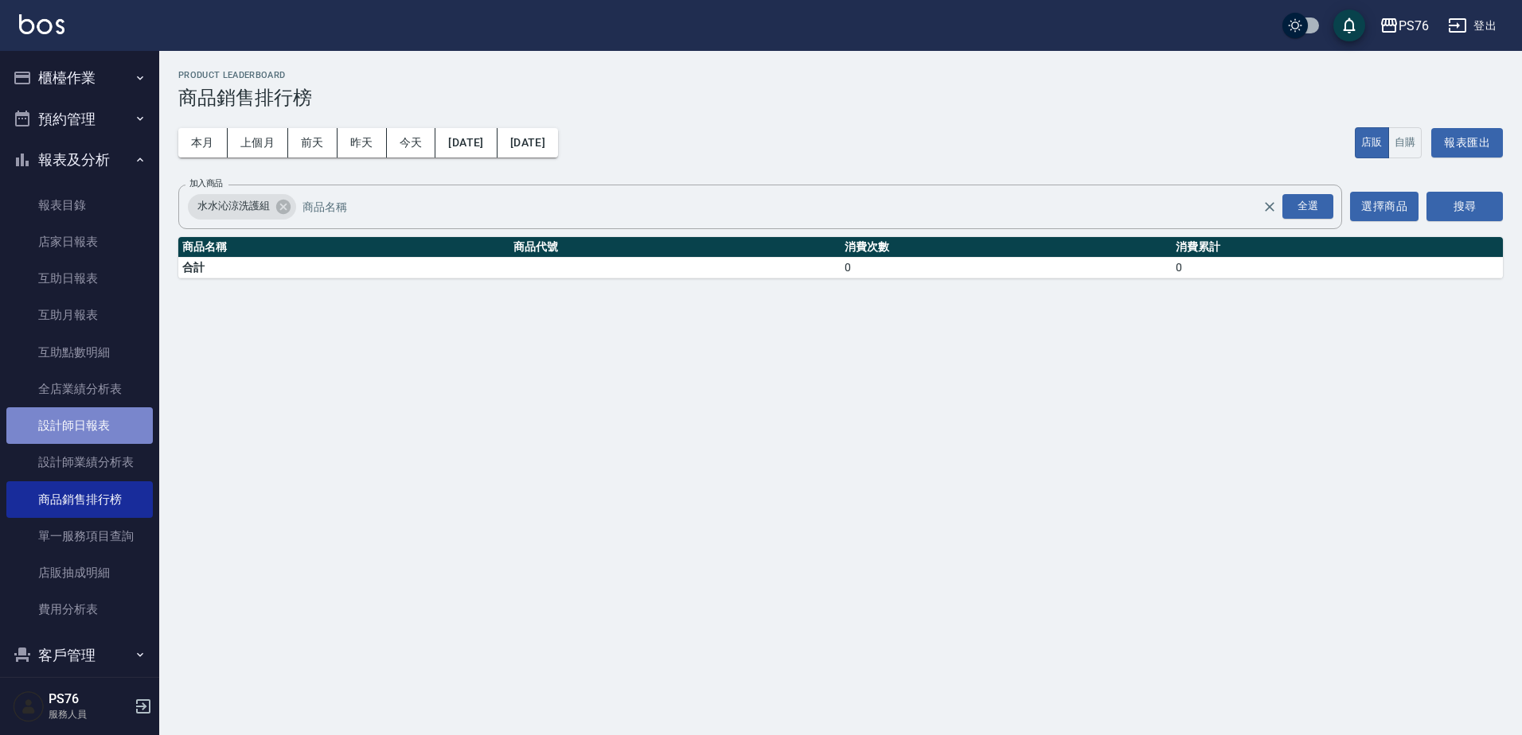
click at [113, 424] on link "設計師日報表" at bounding box center [79, 425] width 146 height 37
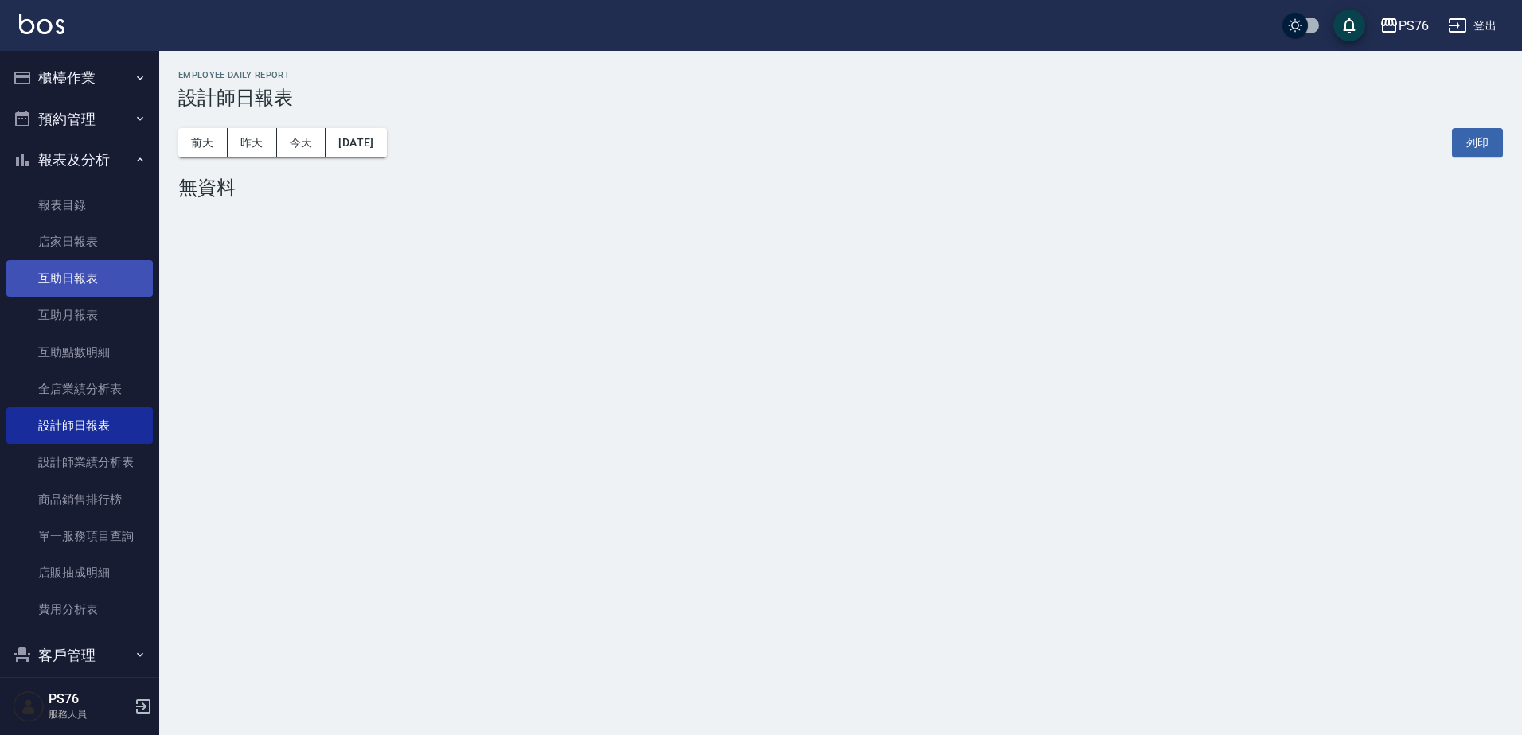
click at [89, 269] on link "互助日報表" at bounding box center [79, 278] width 146 height 37
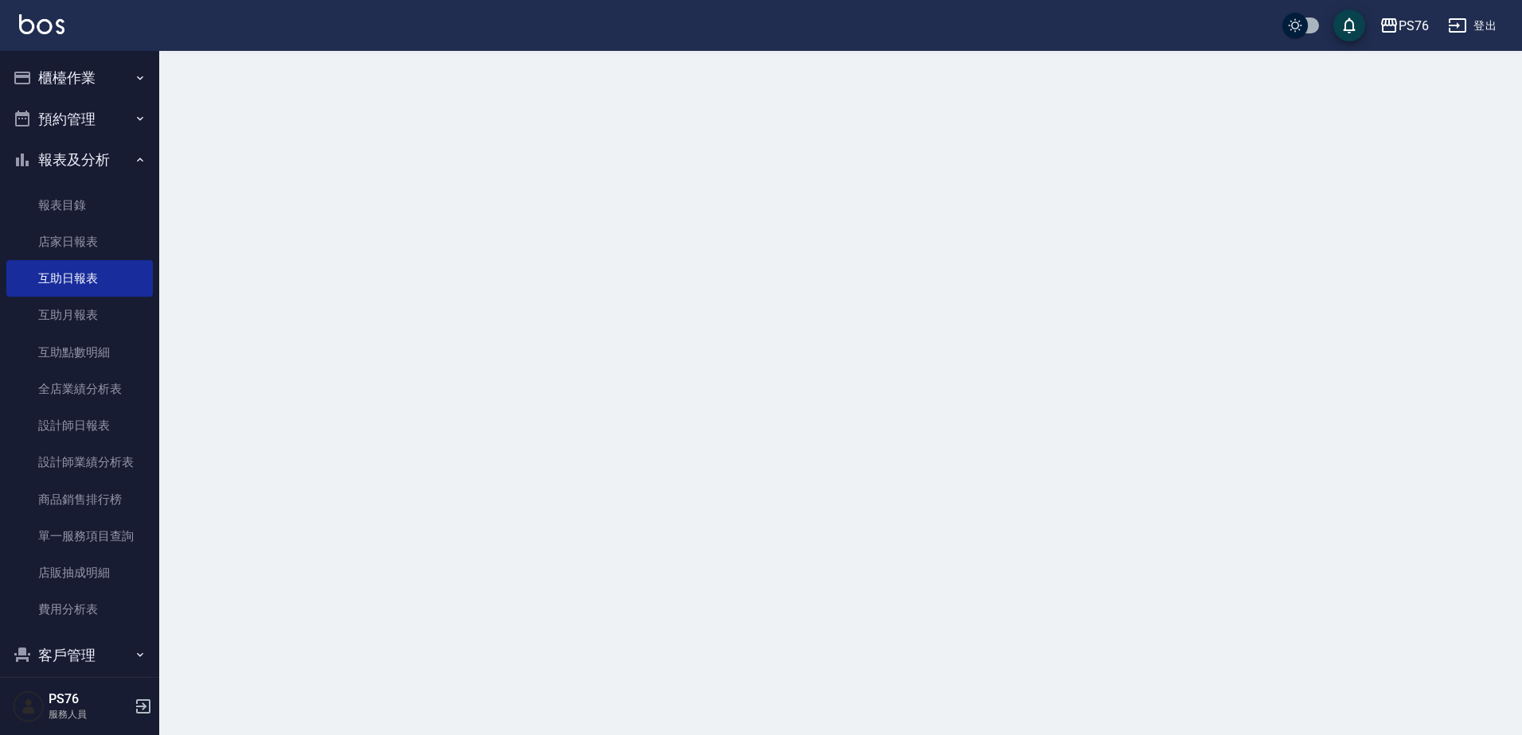
click at [263, 141] on div at bounding box center [761, 367] width 1522 height 735
click at [263, 141] on button "昨天" at bounding box center [252, 142] width 49 height 29
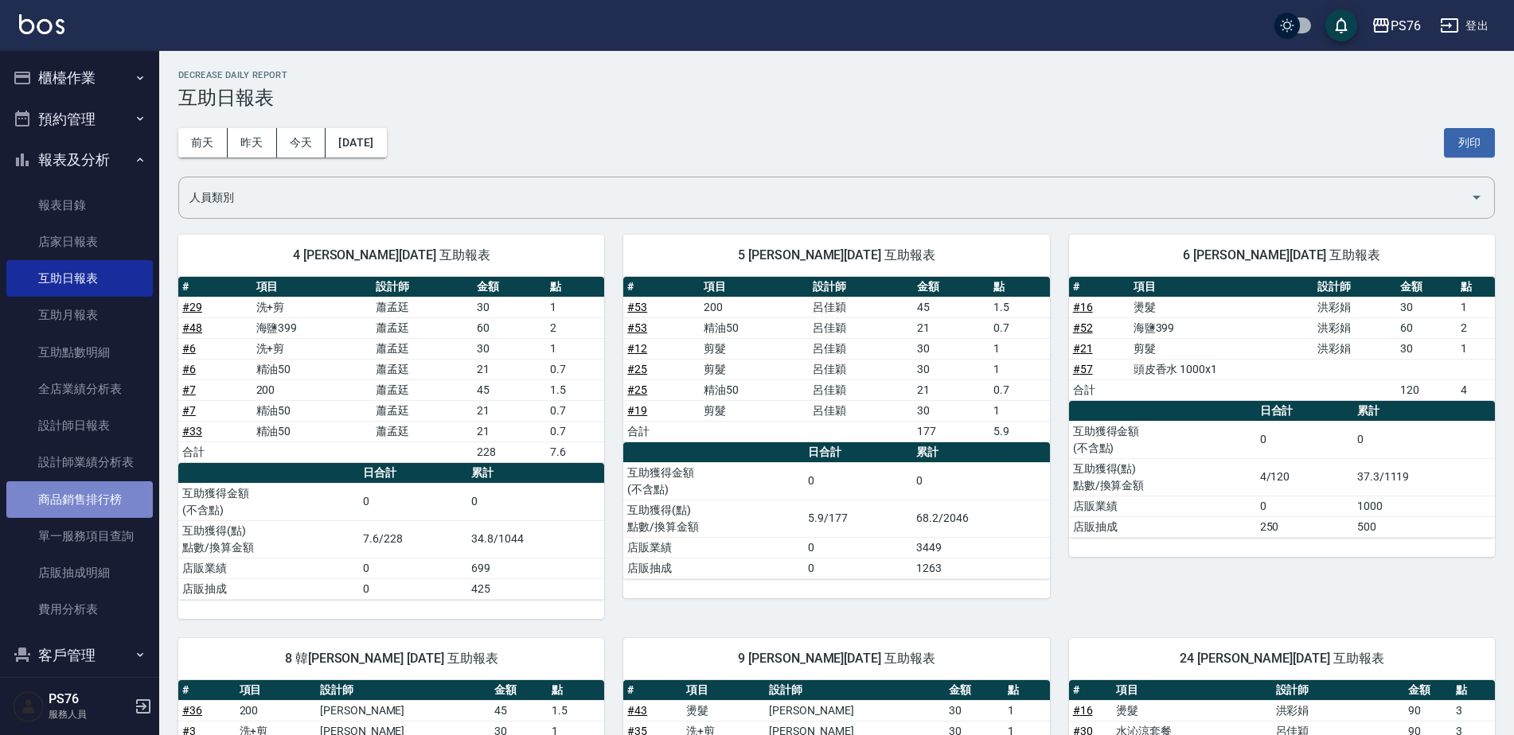
click at [106, 488] on link "商品銷售排行榜" at bounding box center [79, 499] width 146 height 37
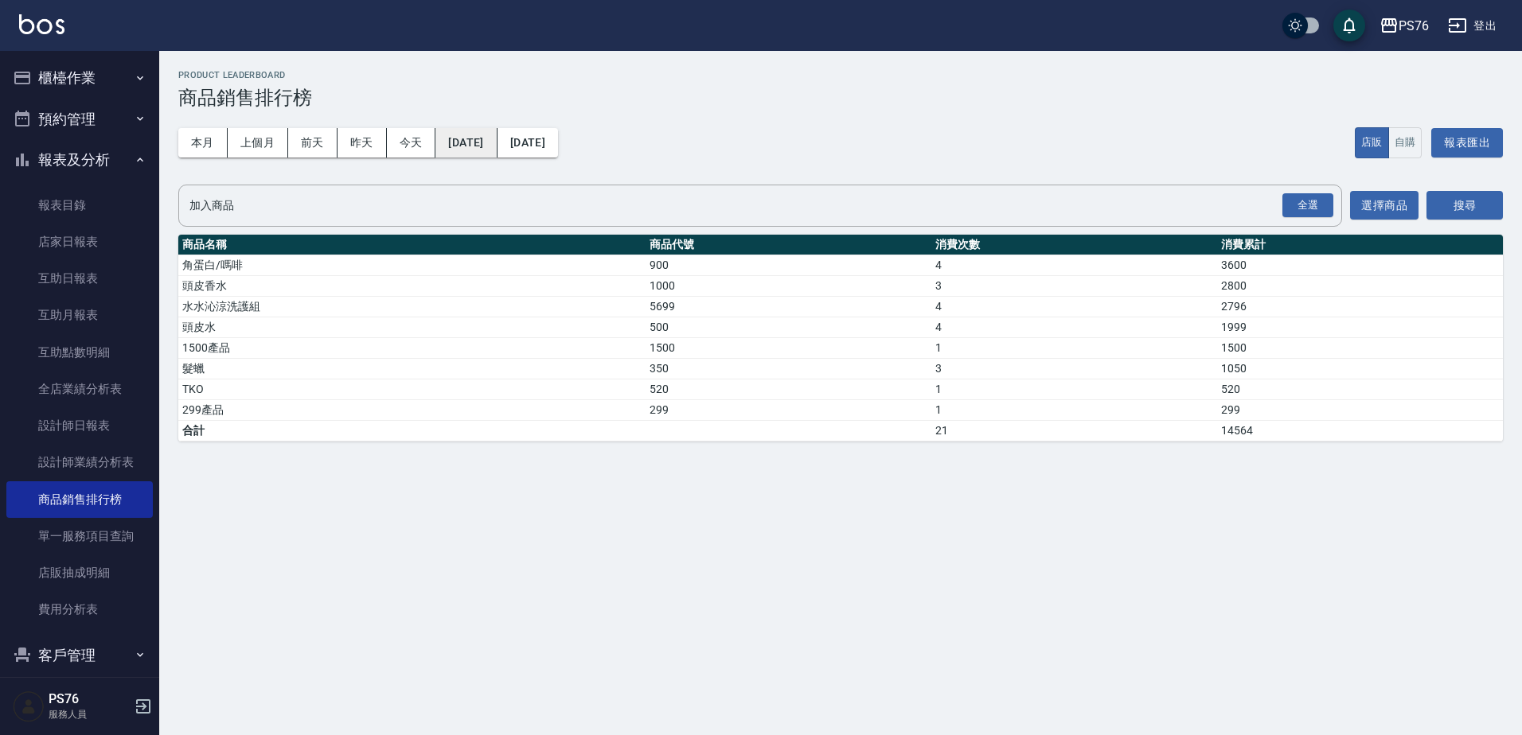
click at [497, 135] on button "[DATE]" at bounding box center [465, 142] width 61 height 29
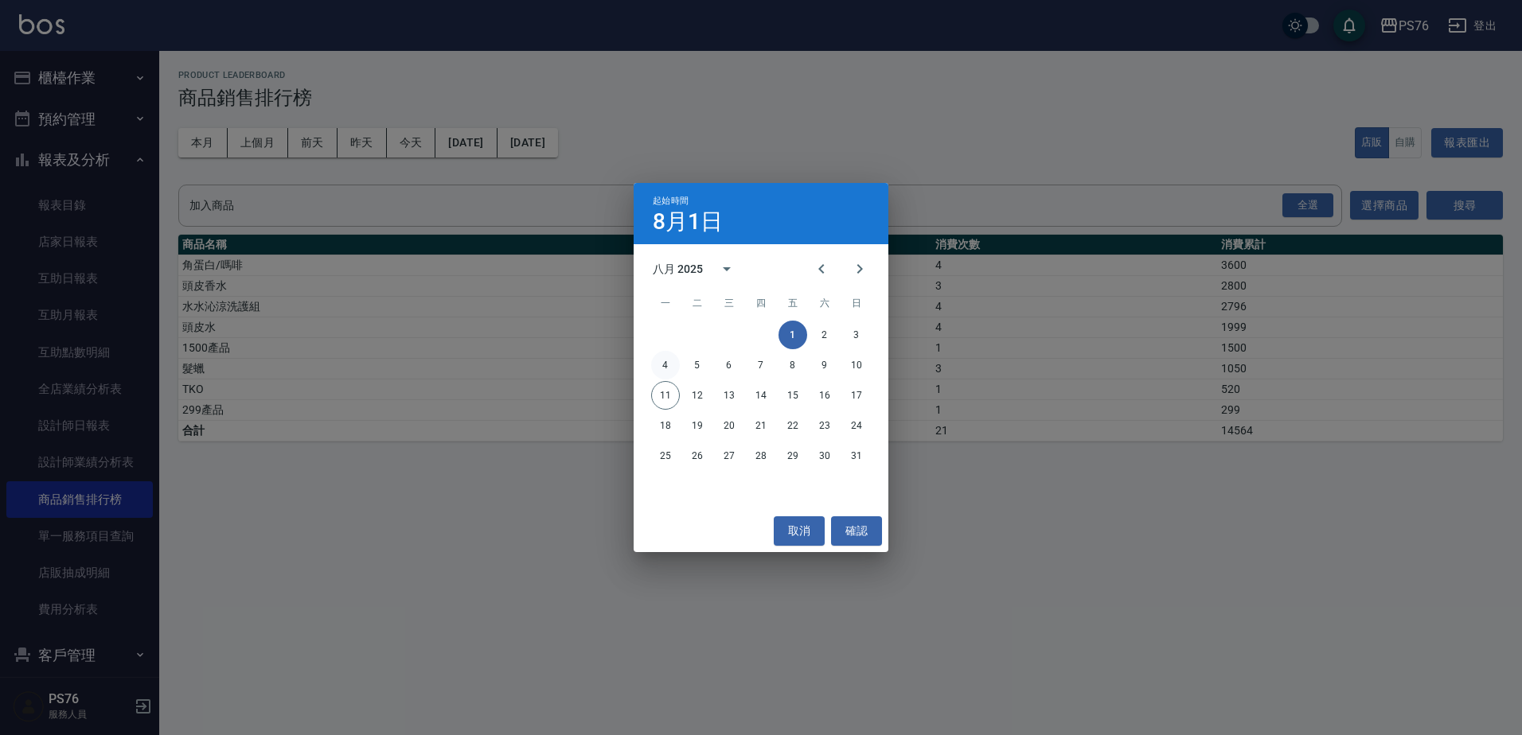
click at [659, 357] on button "4" at bounding box center [665, 365] width 29 height 29
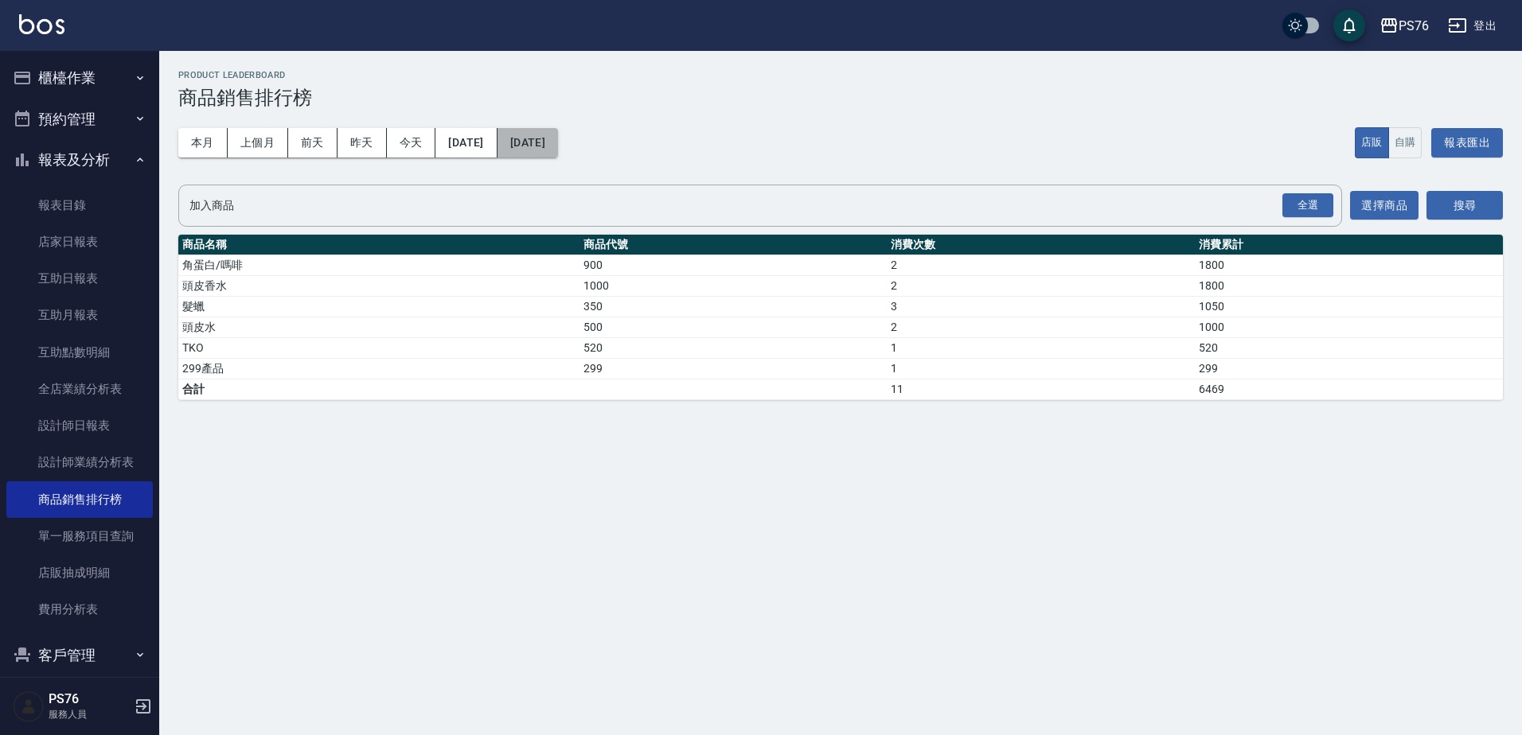
click at [558, 142] on button "[DATE]" at bounding box center [527, 142] width 60 height 29
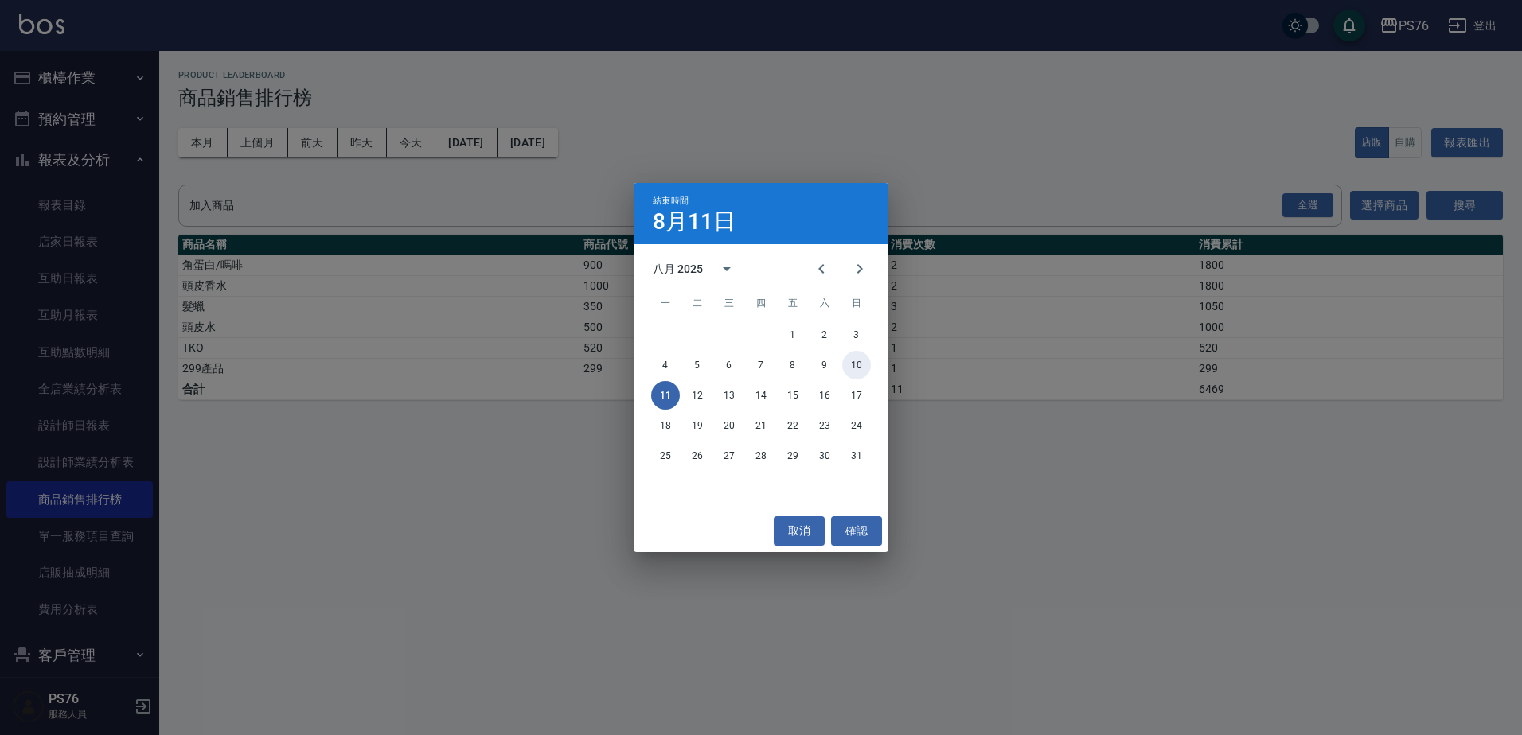
drag, startPoint x: 855, startPoint y: 376, endPoint x: 861, endPoint y: 360, distance: 16.1
click at [855, 375] on button "10" at bounding box center [856, 365] width 29 height 29
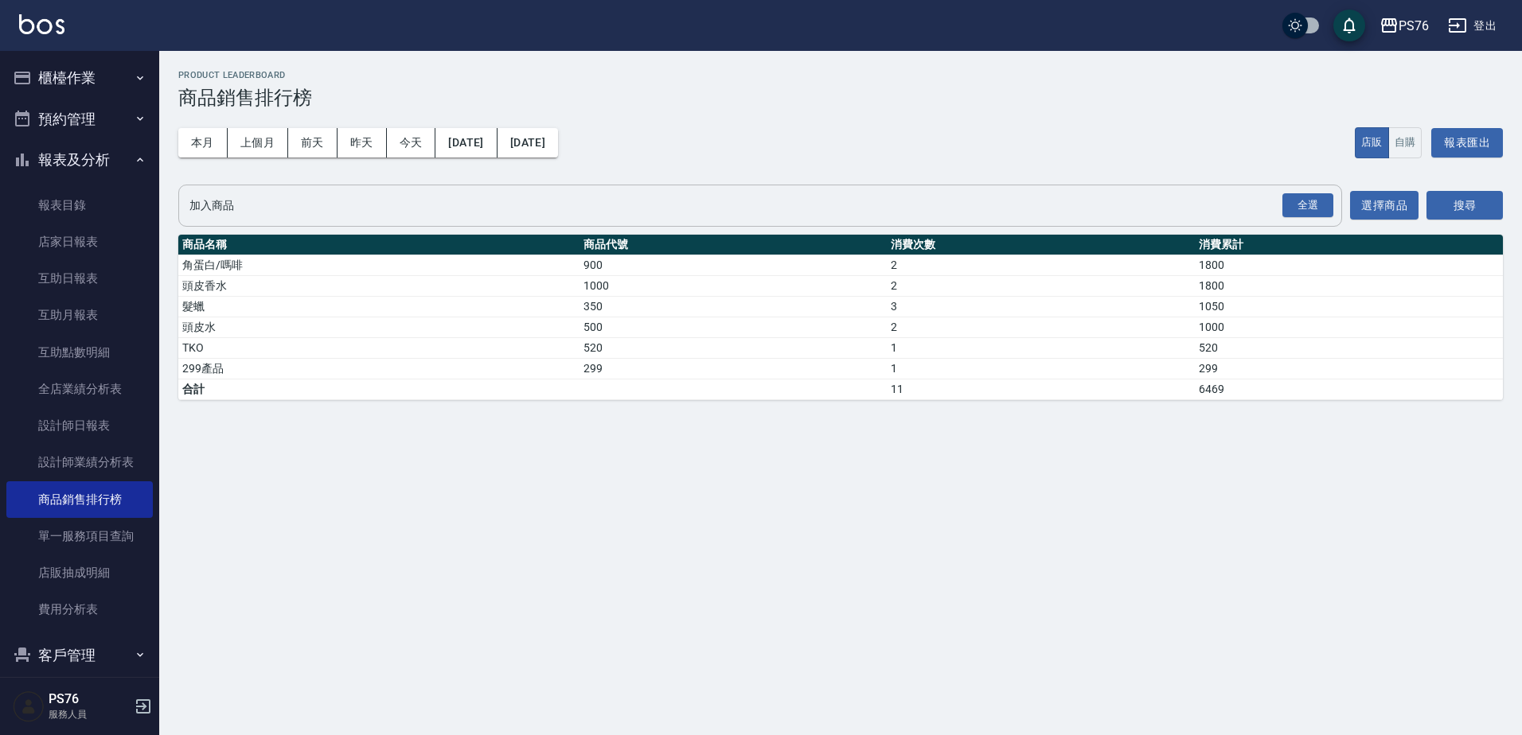
click at [1233, 197] on input "加入商品" at bounding box center [747, 206] width 1125 height 28
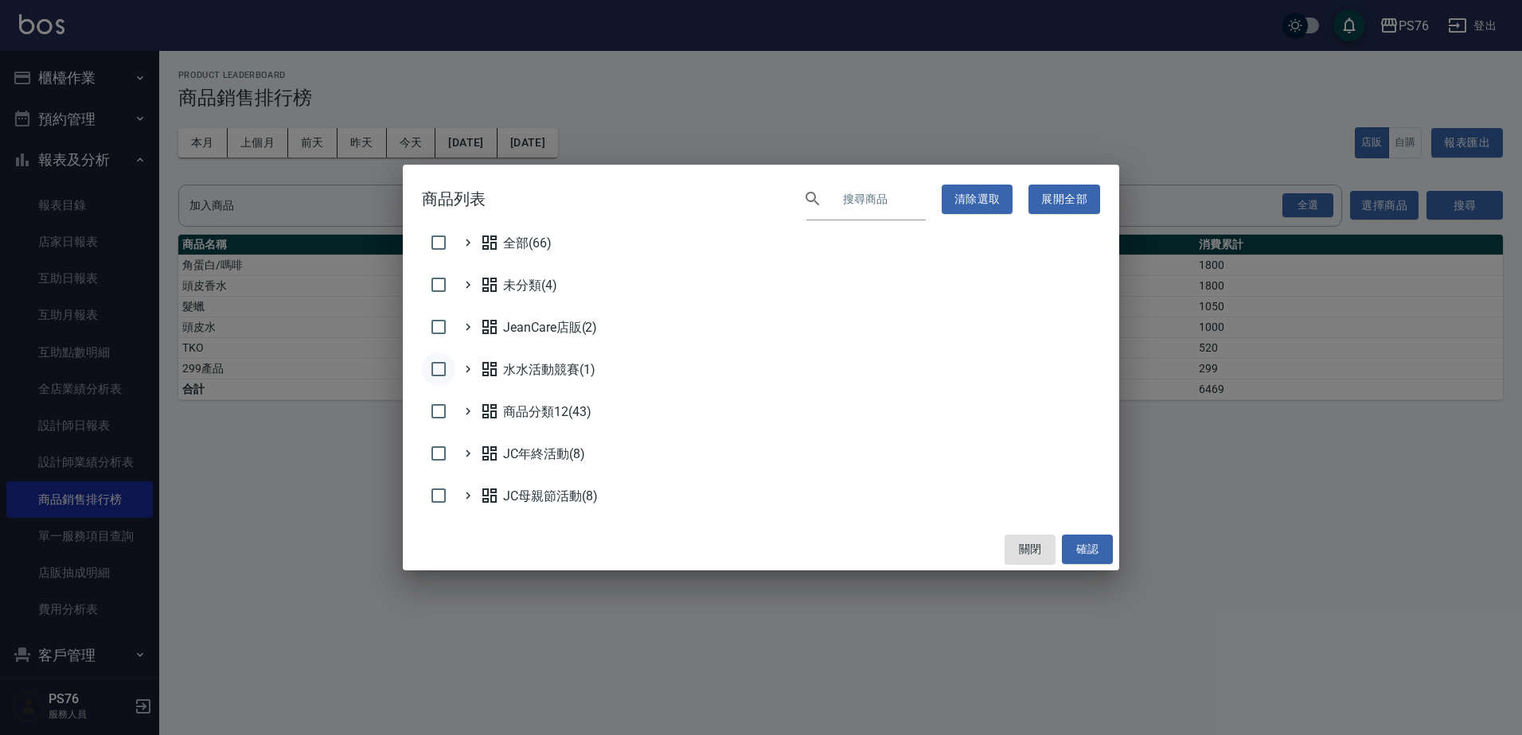
click at [442, 360] on input "checkbox" at bounding box center [438, 369] width 33 height 33
click at [1075, 543] on button "確認" at bounding box center [1087, 549] width 51 height 29
checkbox input "false"
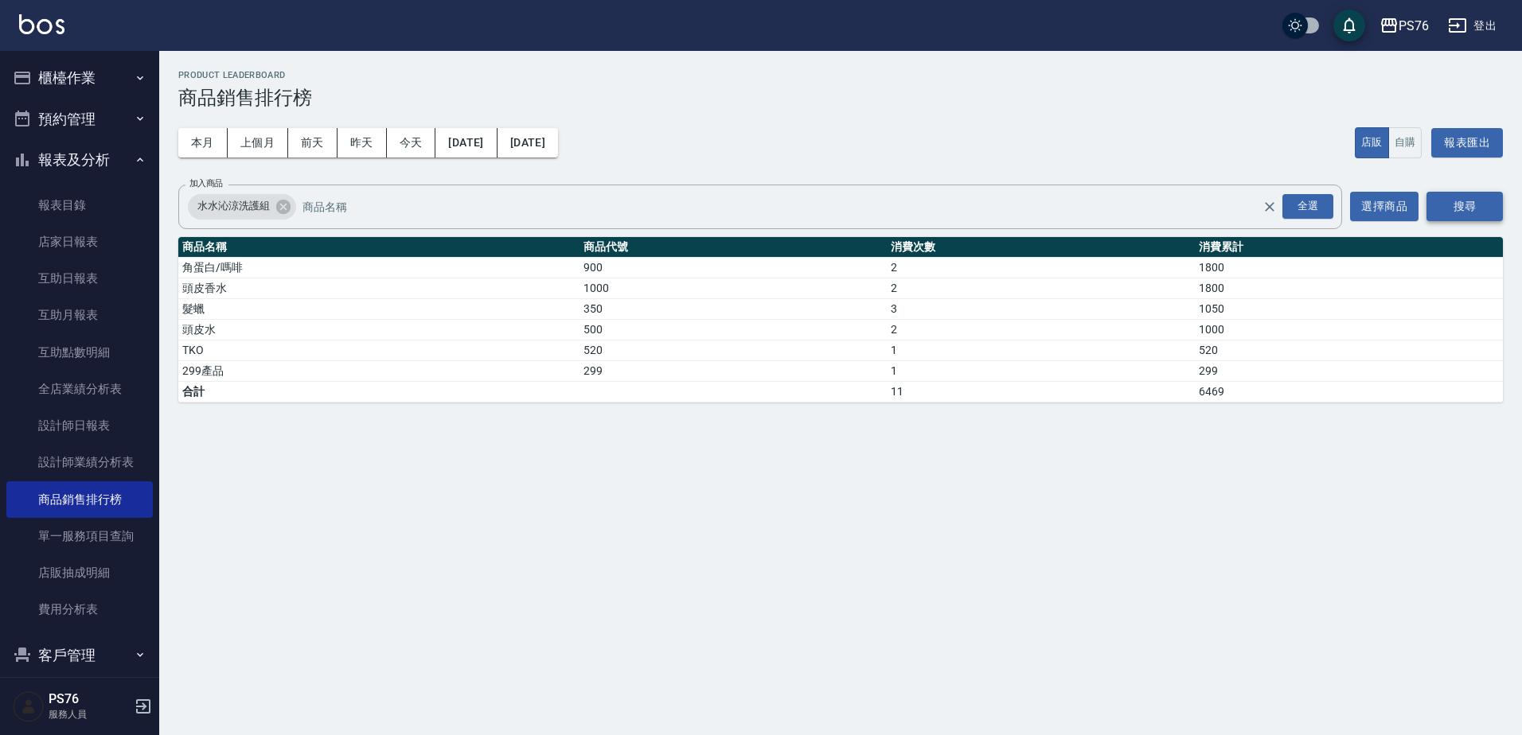
click at [1484, 200] on button "搜尋" at bounding box center [1464, 206] width 76 height 29
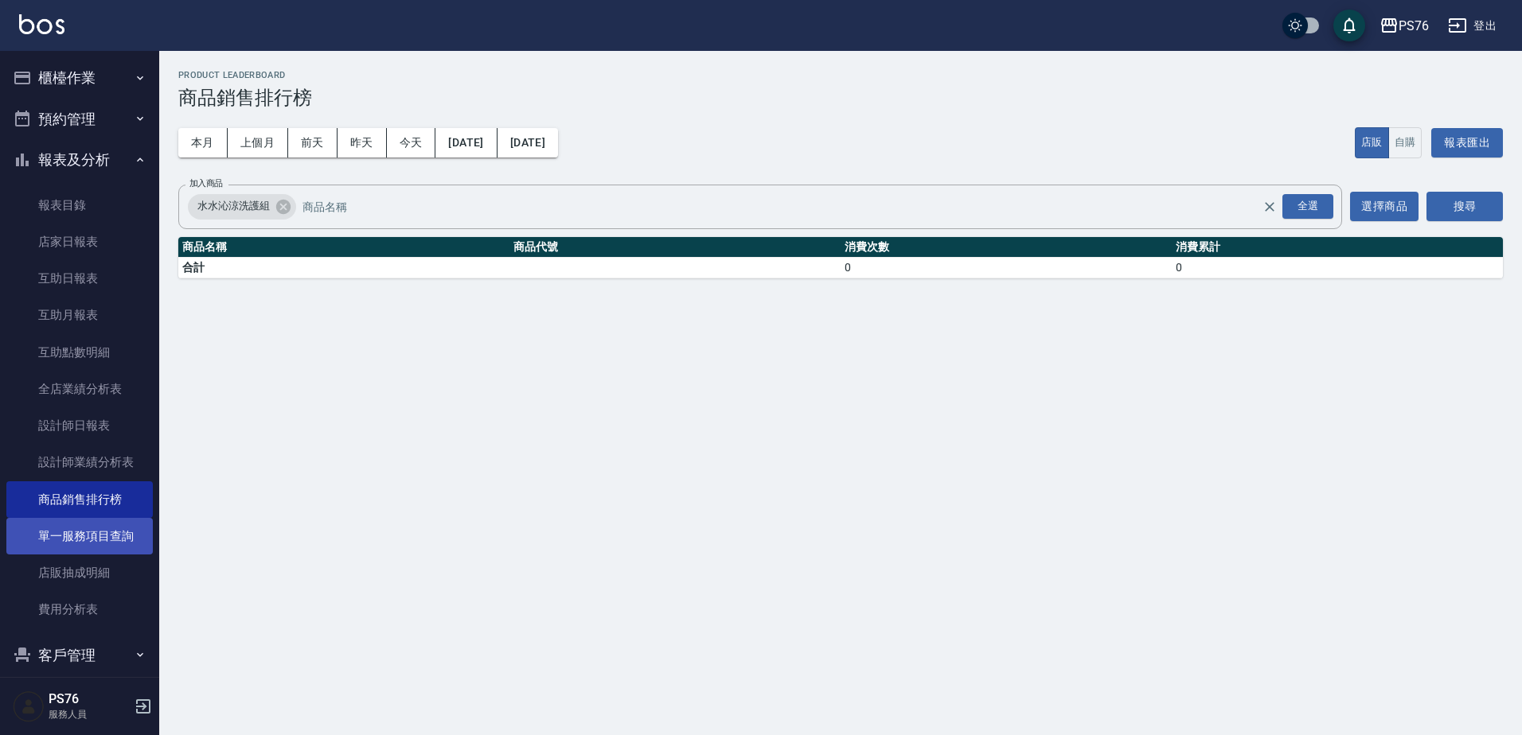
click at [108, 524] on link "單一服務項目查詢" at bounding box center [79, 536] width 146 height 37
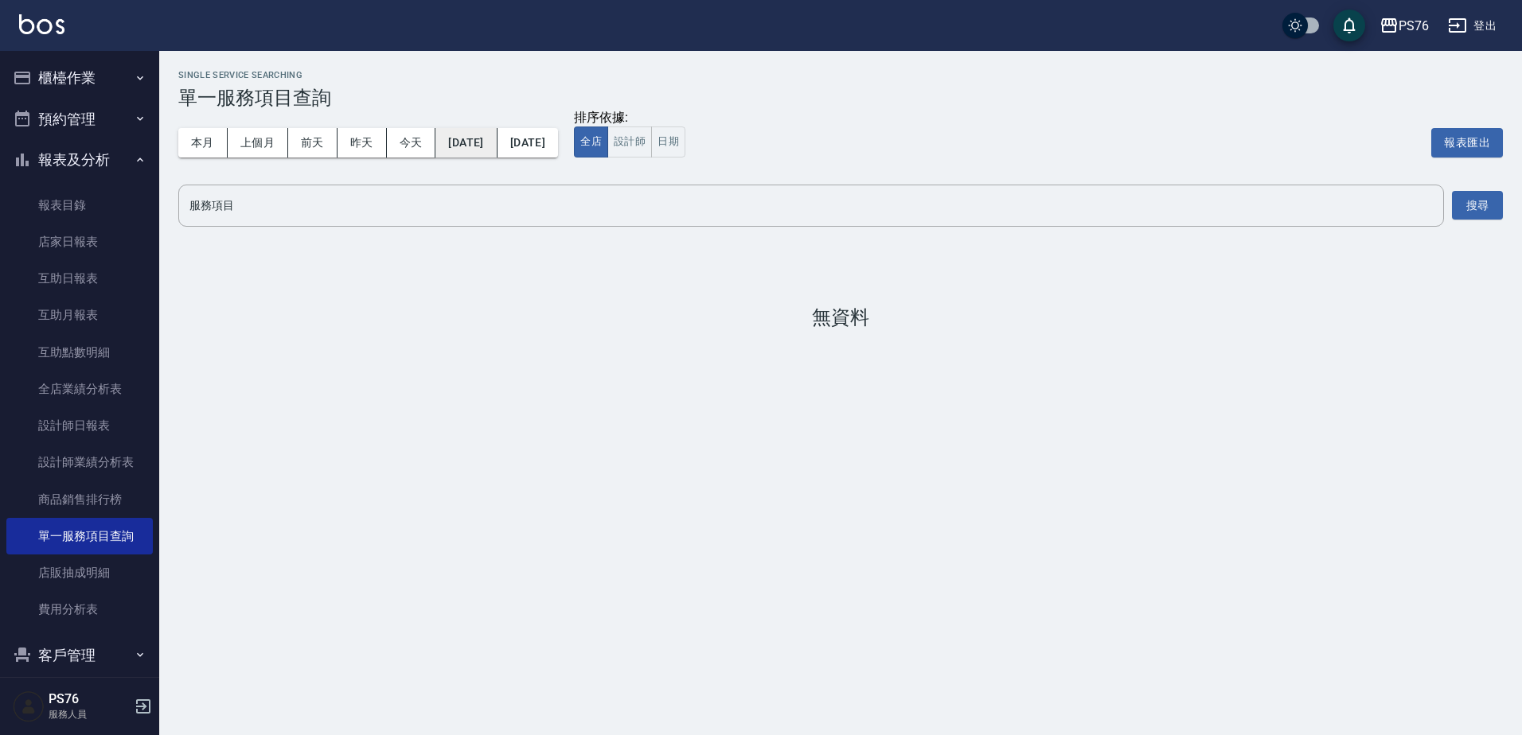
click at [497, 135] on button "[DATE]" at bounding box center [465, 142] width 61 height 29
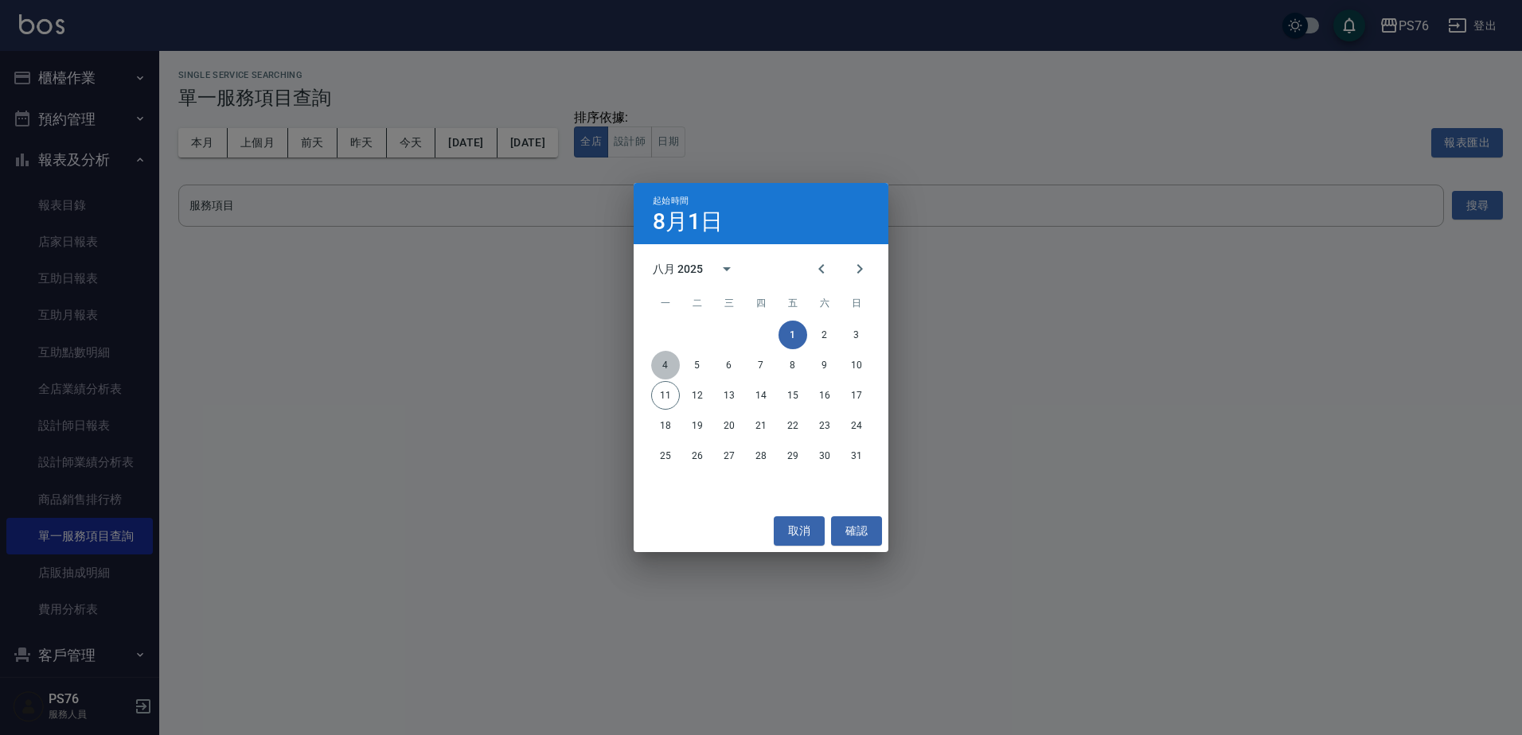
click at [661, 360] on button "4" at bounding box center [665, 365] width 29 height 29
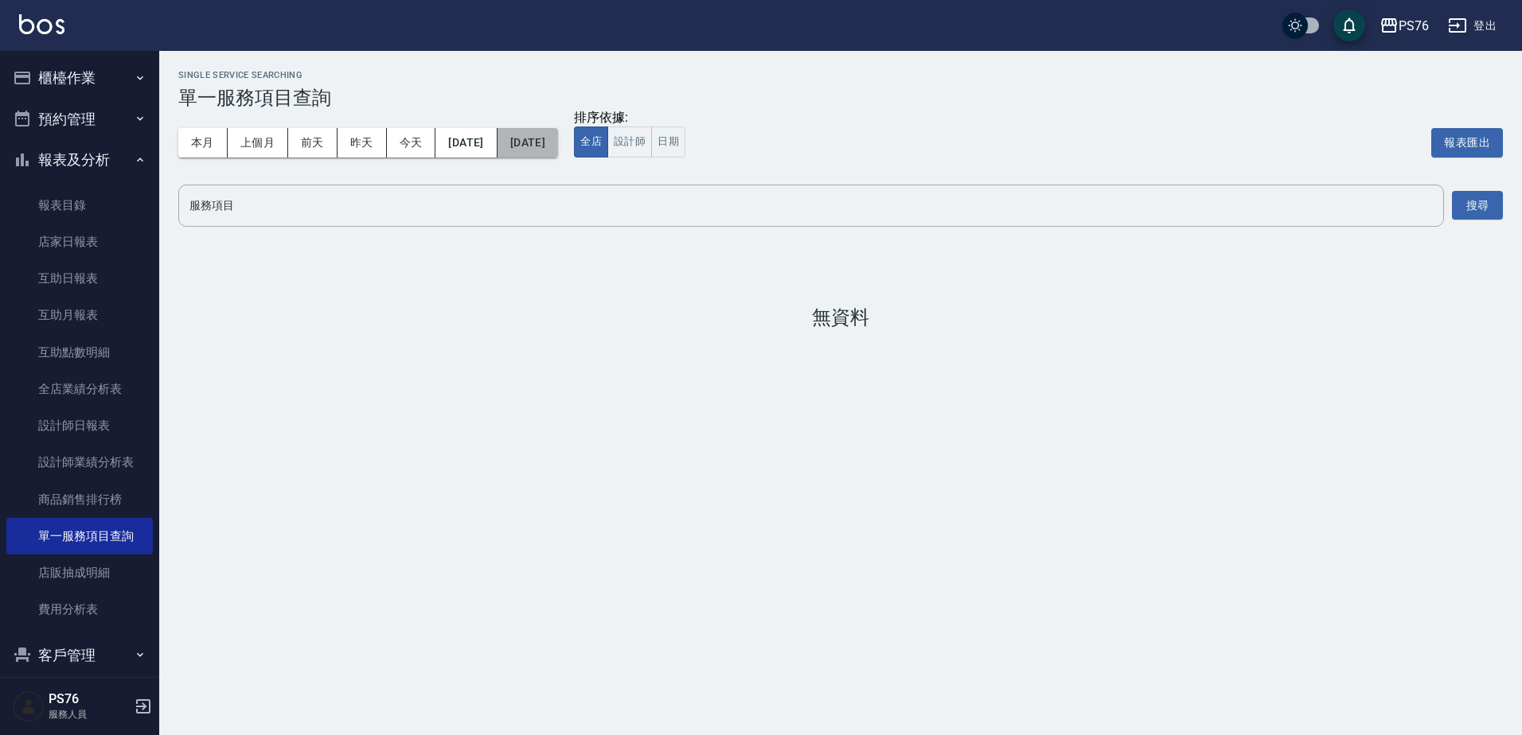
click at [558, 154] on button "[DATE]" at bounding box center [527, 142] width 60 height 29
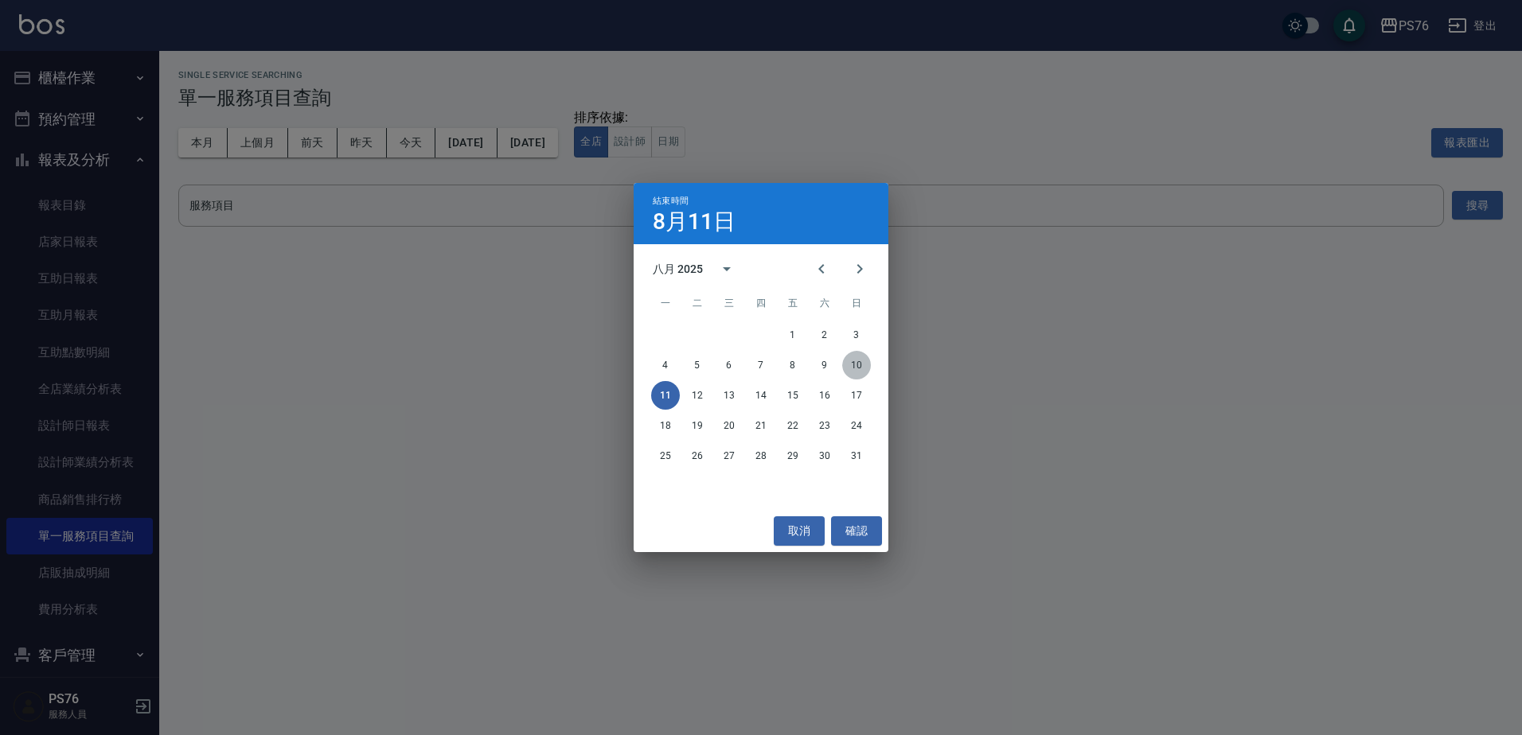
click at [862, 365] on button "10" at bounding box center [856, 365] width 29 height 29
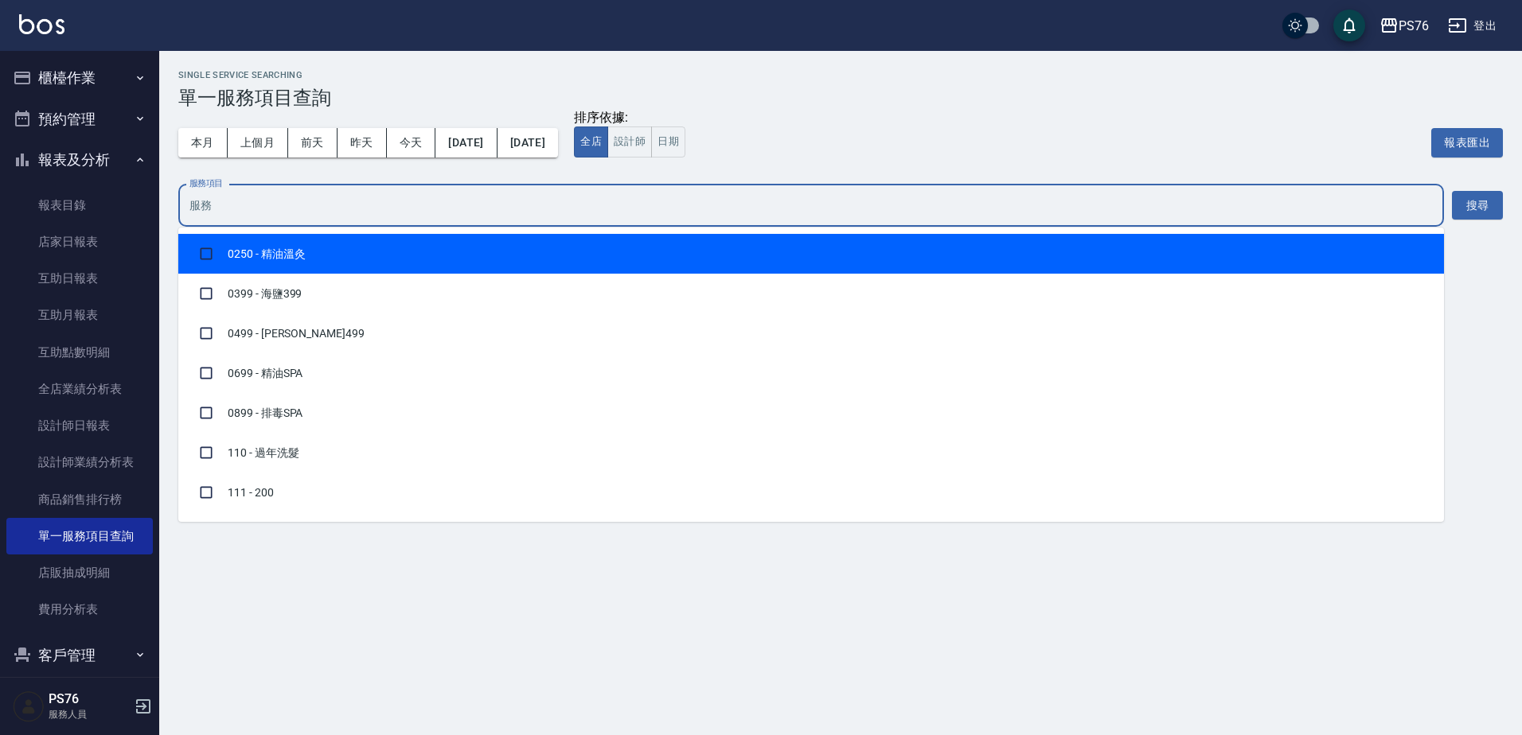
click at [1089, 214] on input "服務項目" at bounding box center [810, 206] width 1251 height 28
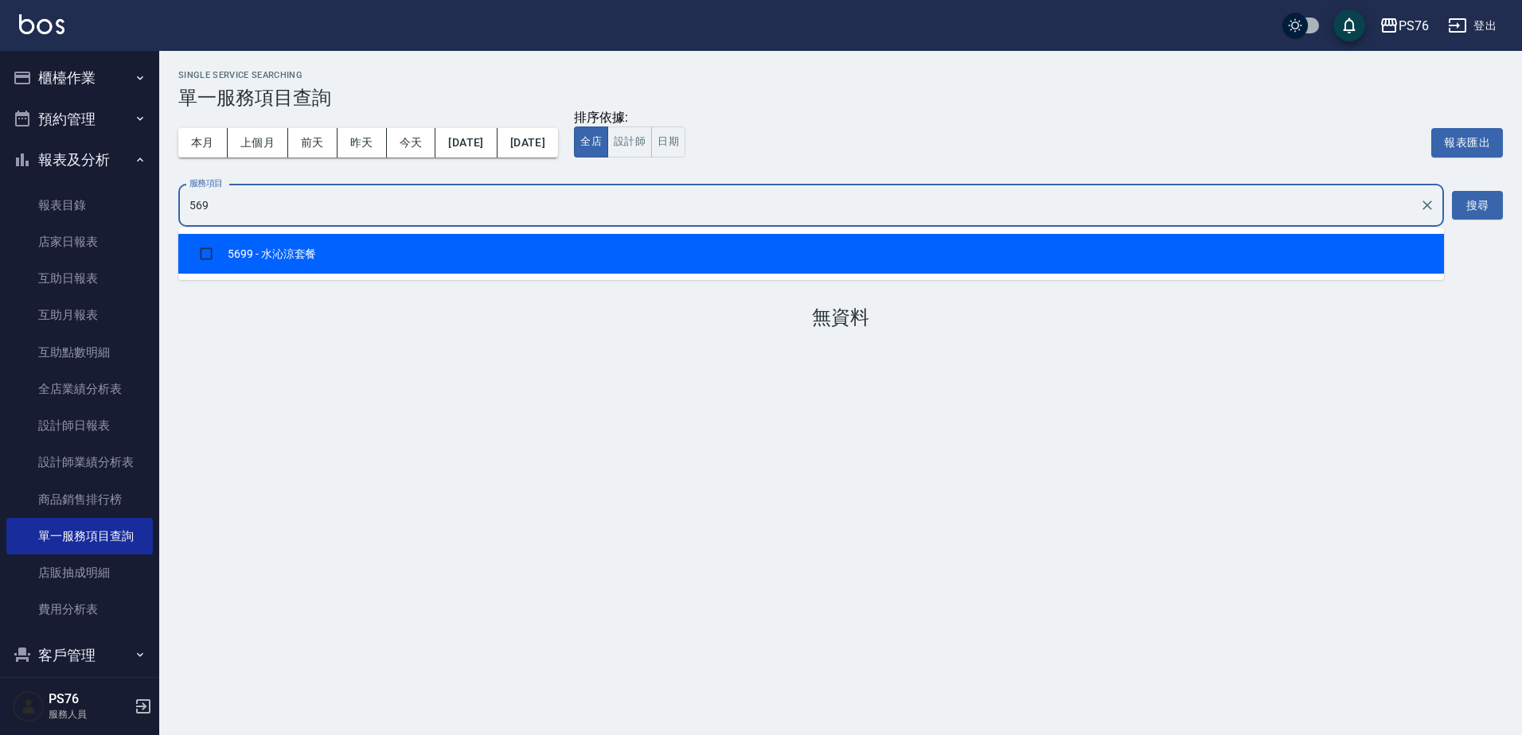
type input "5699"
click at [818, 275] on ul "5699 - 水沁涼套餐" at bounding box center [810, 254] width 1265 height 53
click at [818, 260] on li "5699 - 水沁涼套餐" at bounding box center [810, 254] width 1265 height 40
checkbox input "true"
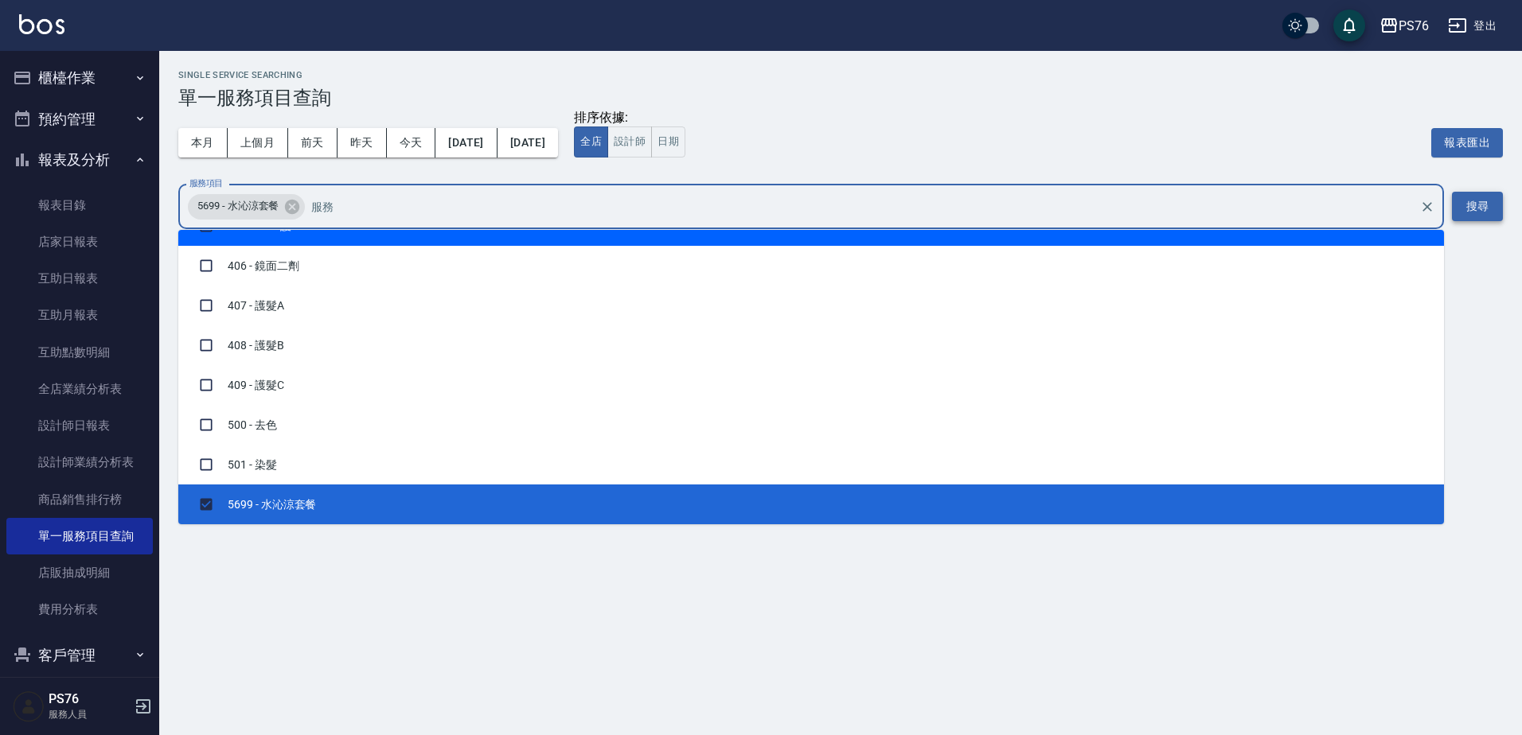
click at [1493, 211] on button "搜尋" at bounding box center [1477, 206] width 51 height 29
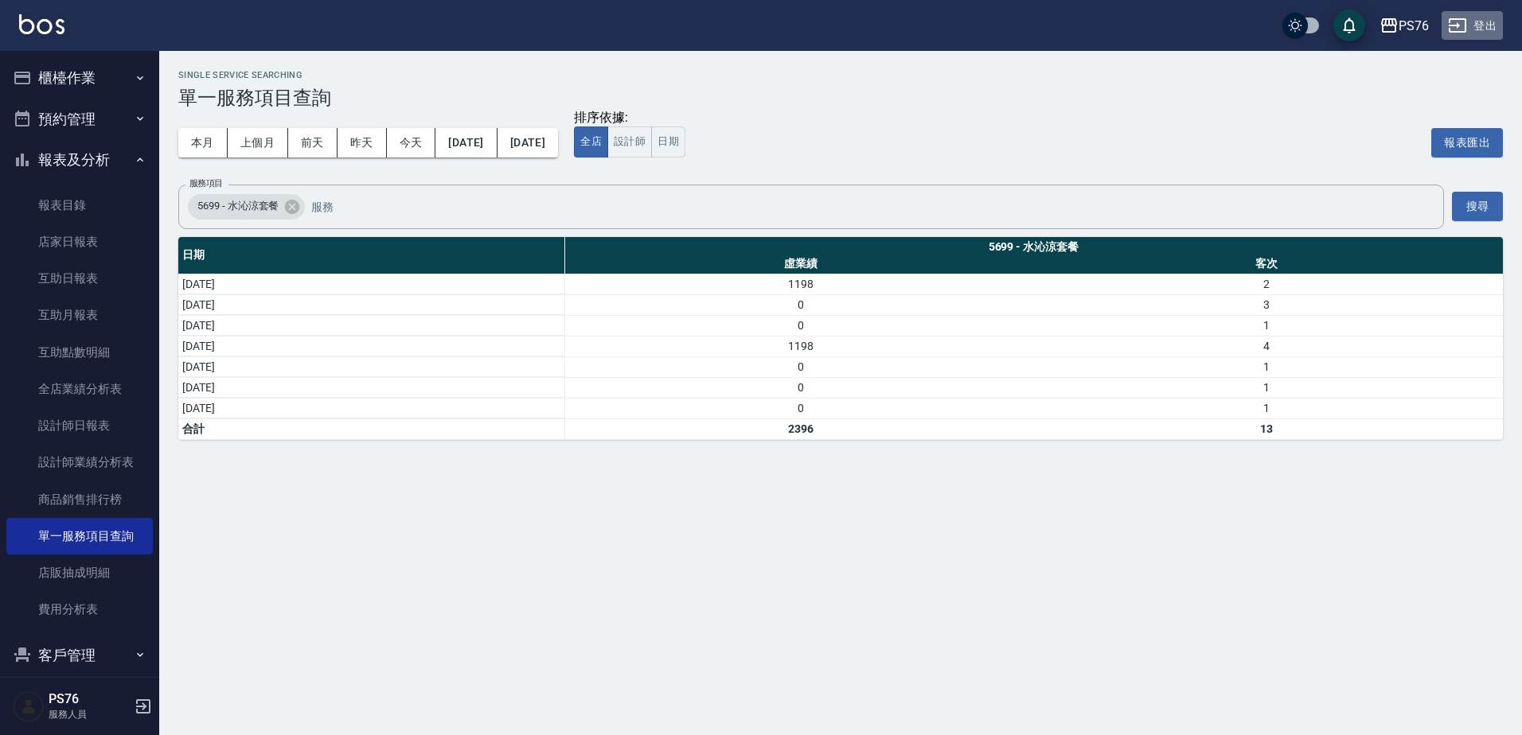
click at [1460, 25] on icon "button" at bounding box center [1457, 25] width 19 height 19
